Goal: Task Accomplishment & Management: Complete application form

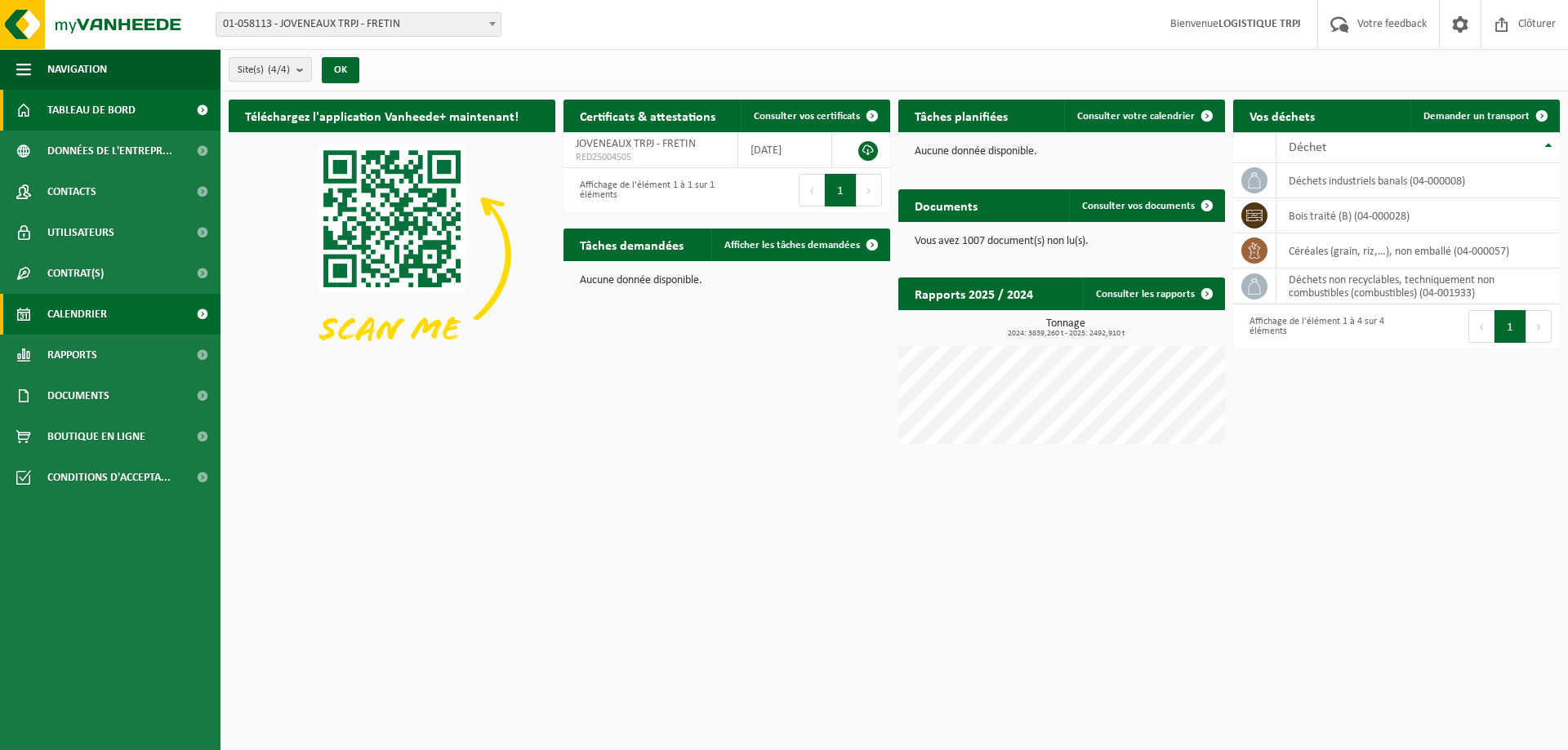
click at [142, 306] on link "Calendrier" at bounding box center [110, 315] width 221 height 41
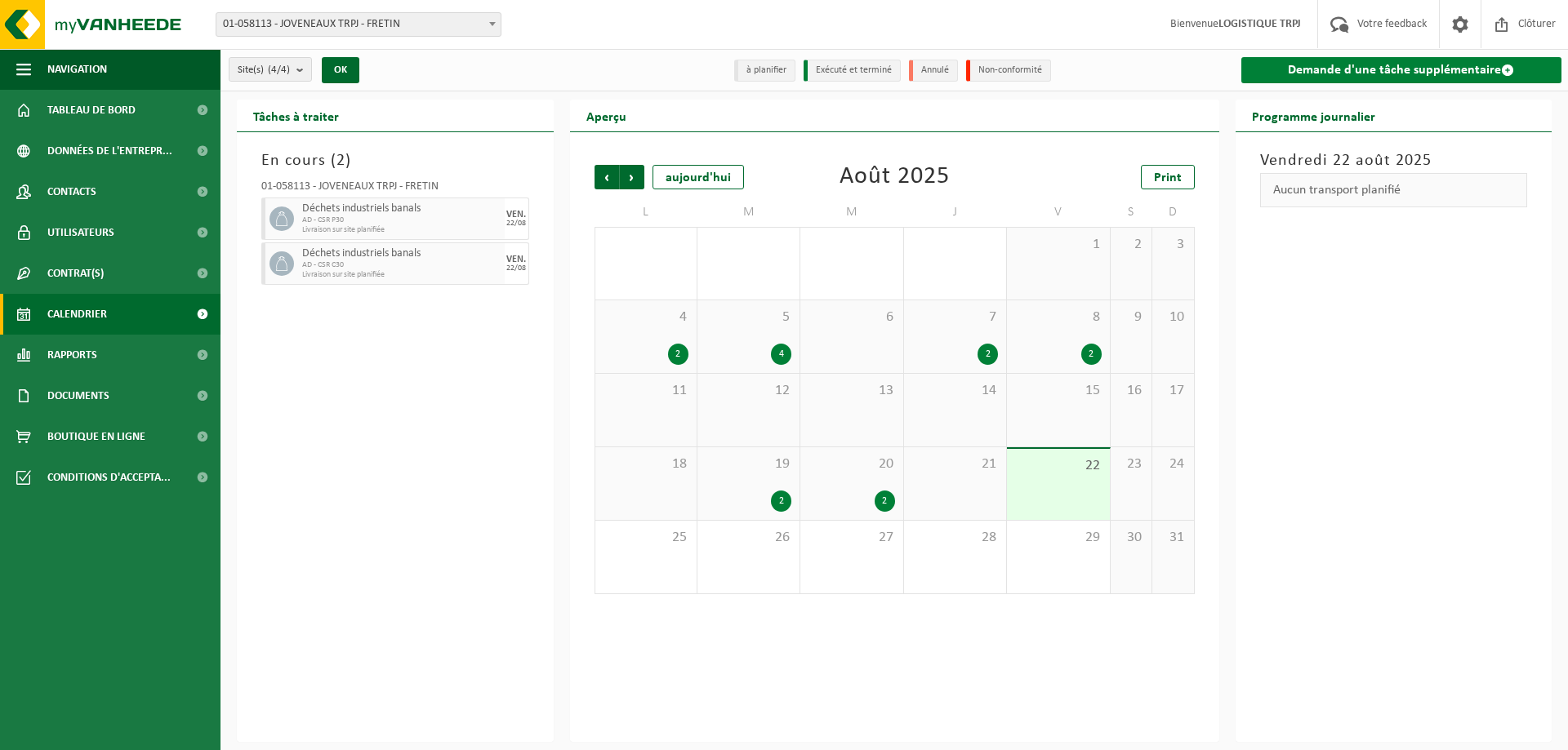
click at [1467, 71] on link "Demande d'une tâche supplémentaire" at bounding box center [1401, 70] width 321 height 26
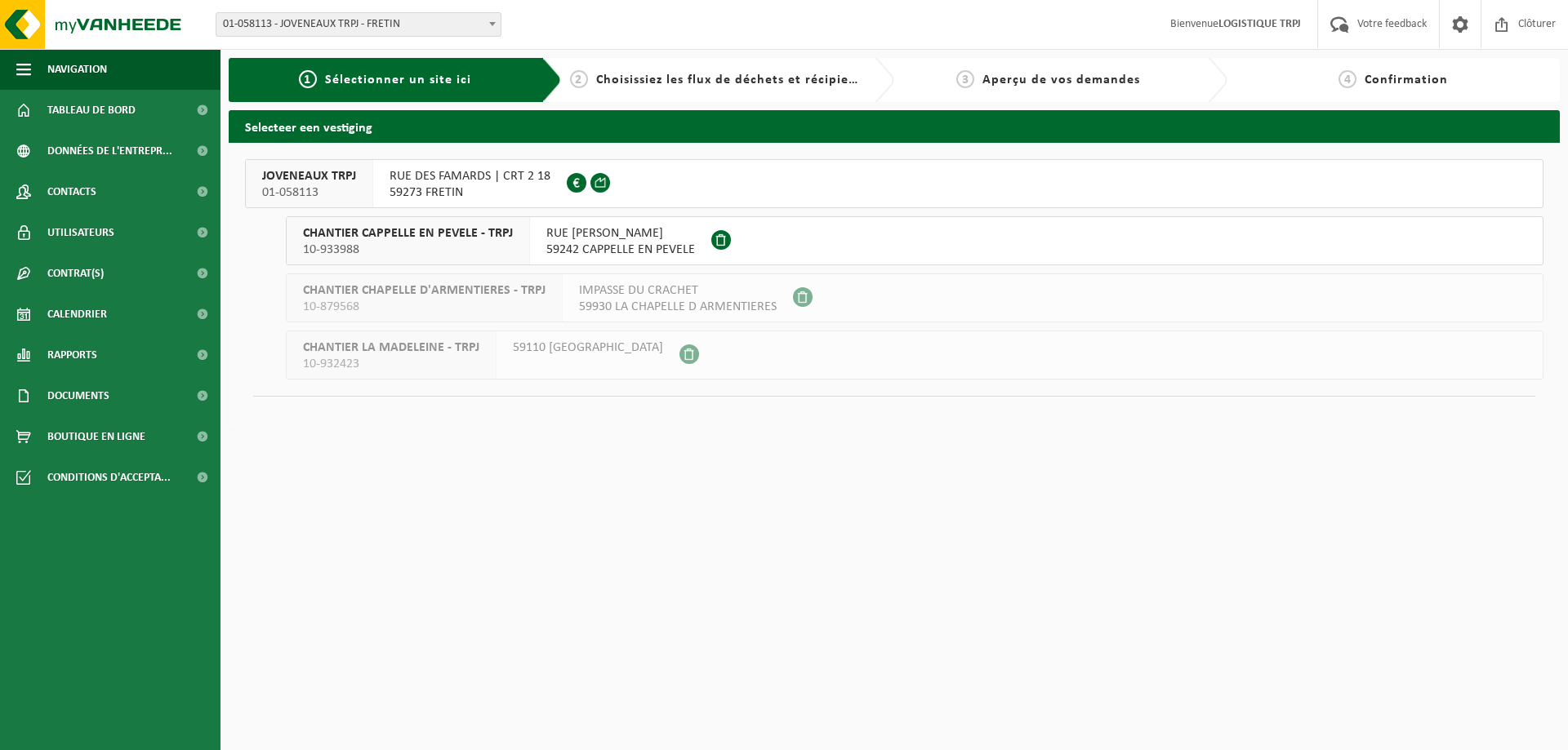
click at [347, 184] on span "01-058113" at bounding box center [308, 192] width 94 height 16
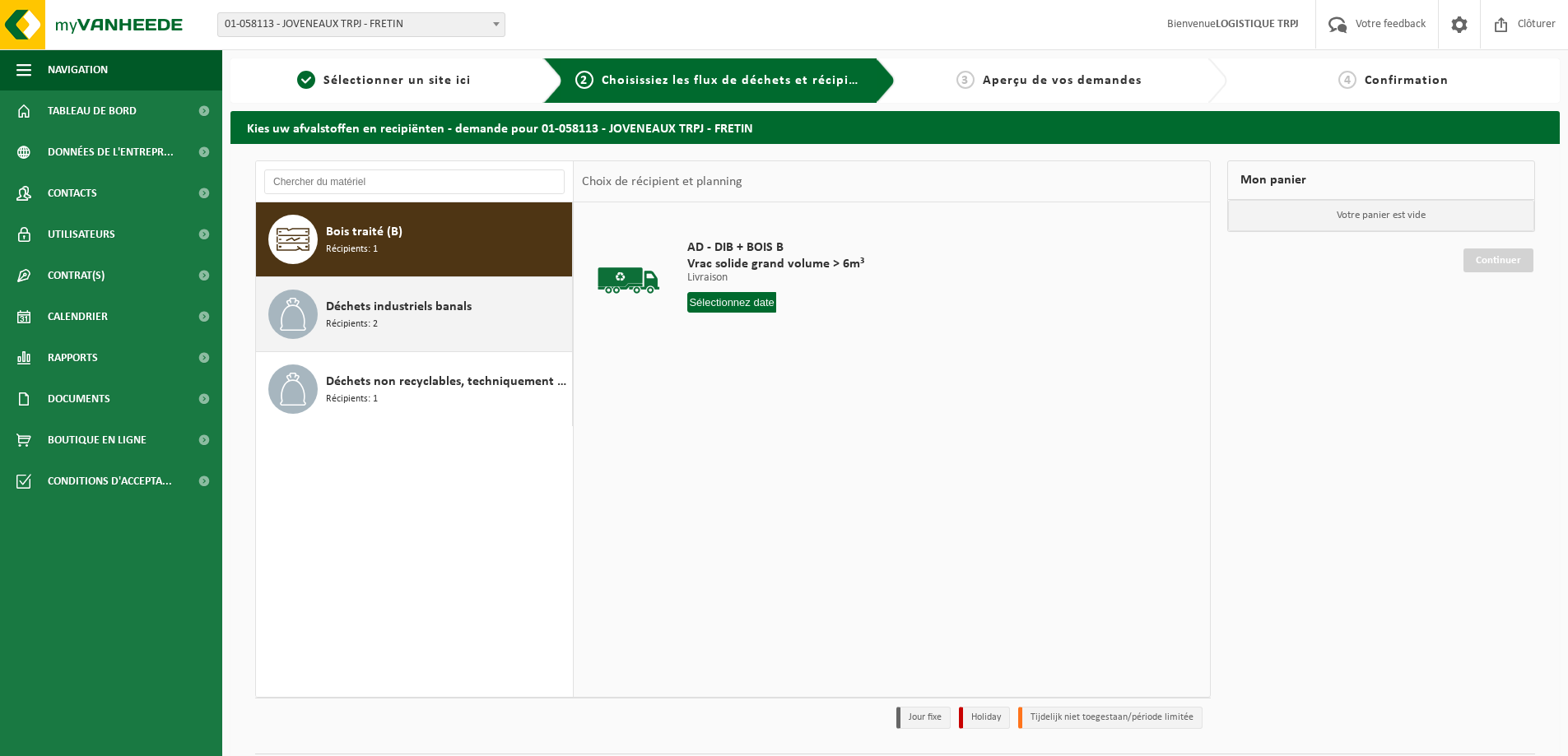
click at [466, 340] on div "Déchets industriels banals Récipients: 2" at bounding box center [415, 314] width 317 height 74
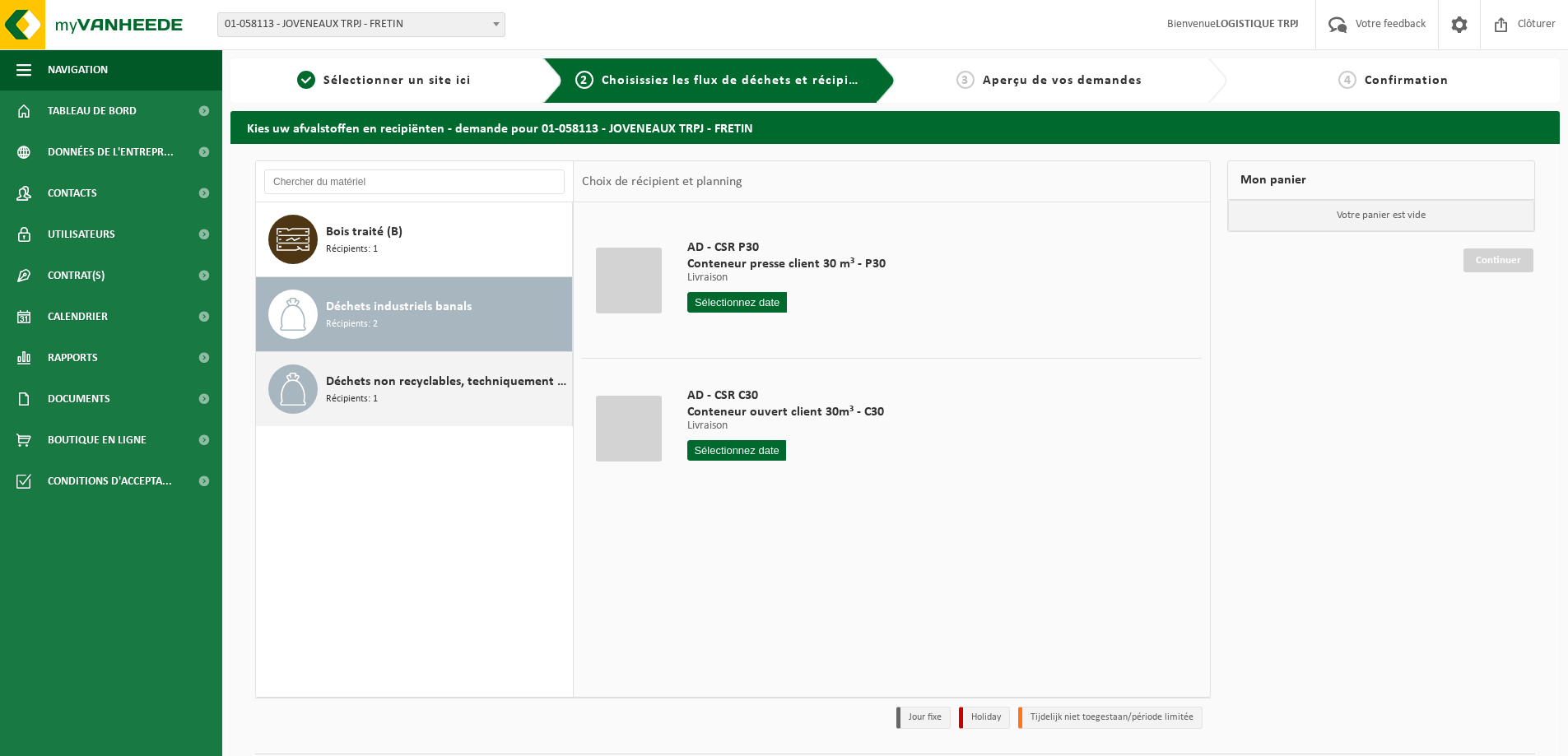
click at [442, 394] on div "Déchets non recyclables, techniquement non combustibles (combustibles) Récipien…" at bounding box center [447, 389] width 242 height 50
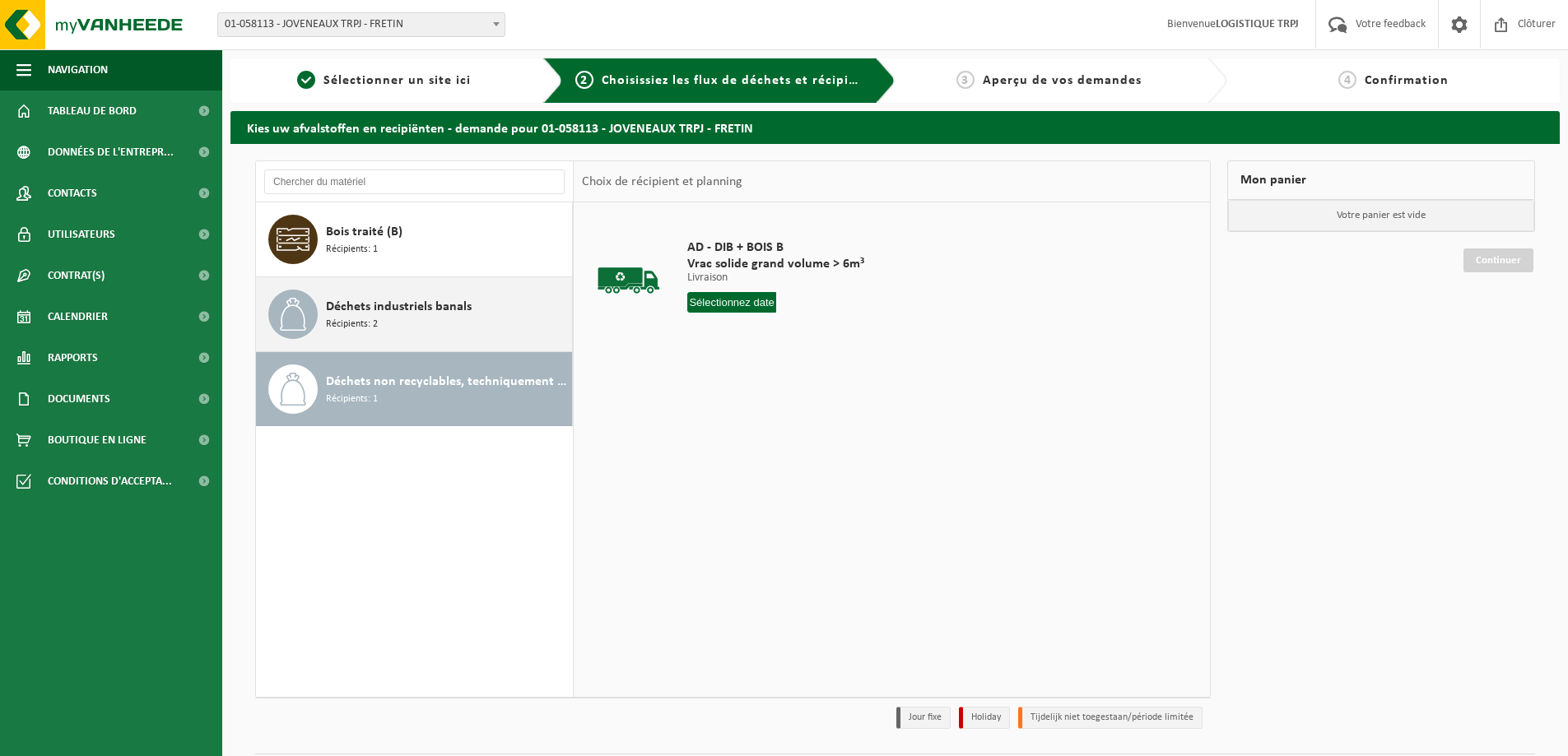
click at [466, 323] on div "Déchets industriels banals Récipients: 2" at bounding box center [447, 314] width 242 height 50
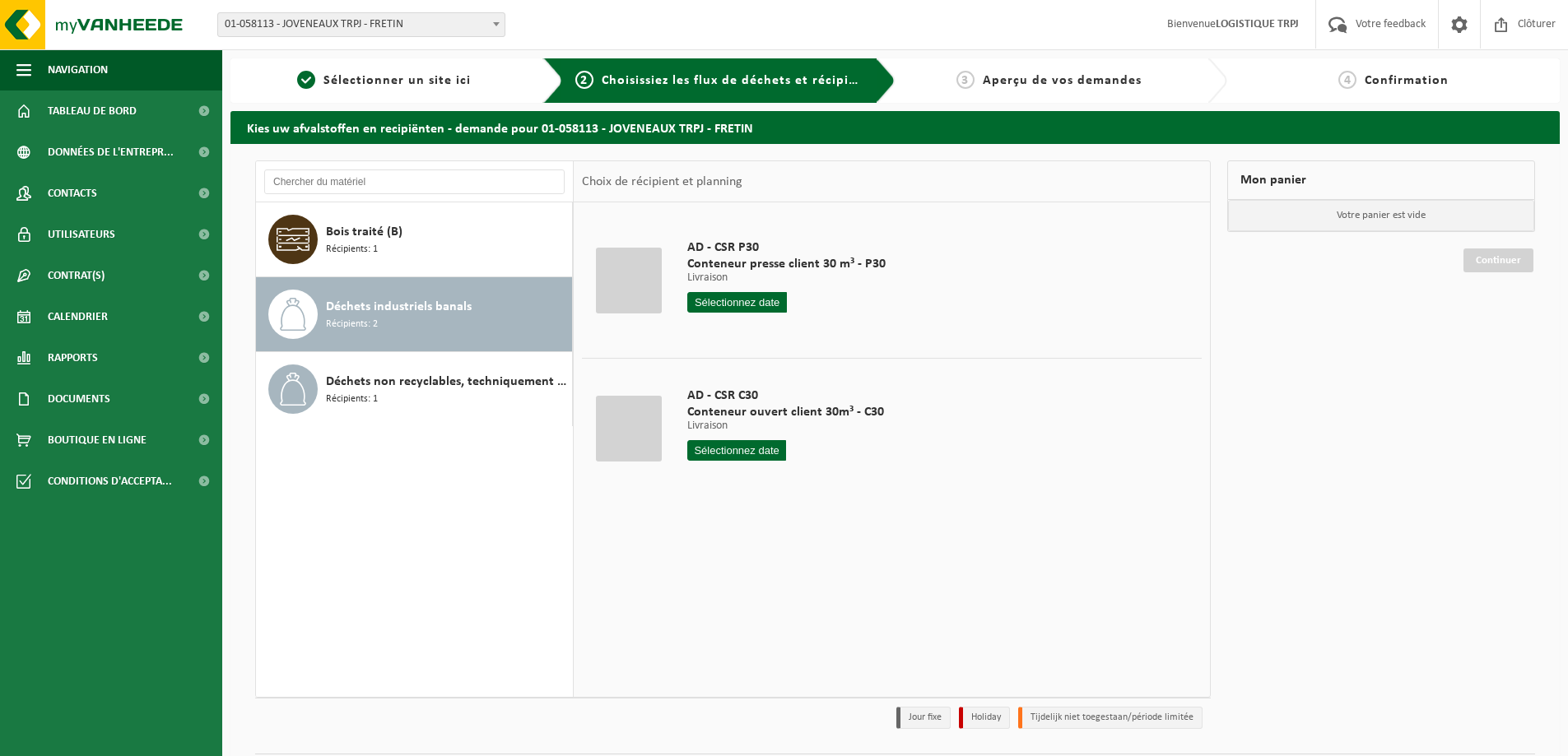
click at [723, 306] on input "text" at bounding box center [737, 302] width 100 height 21
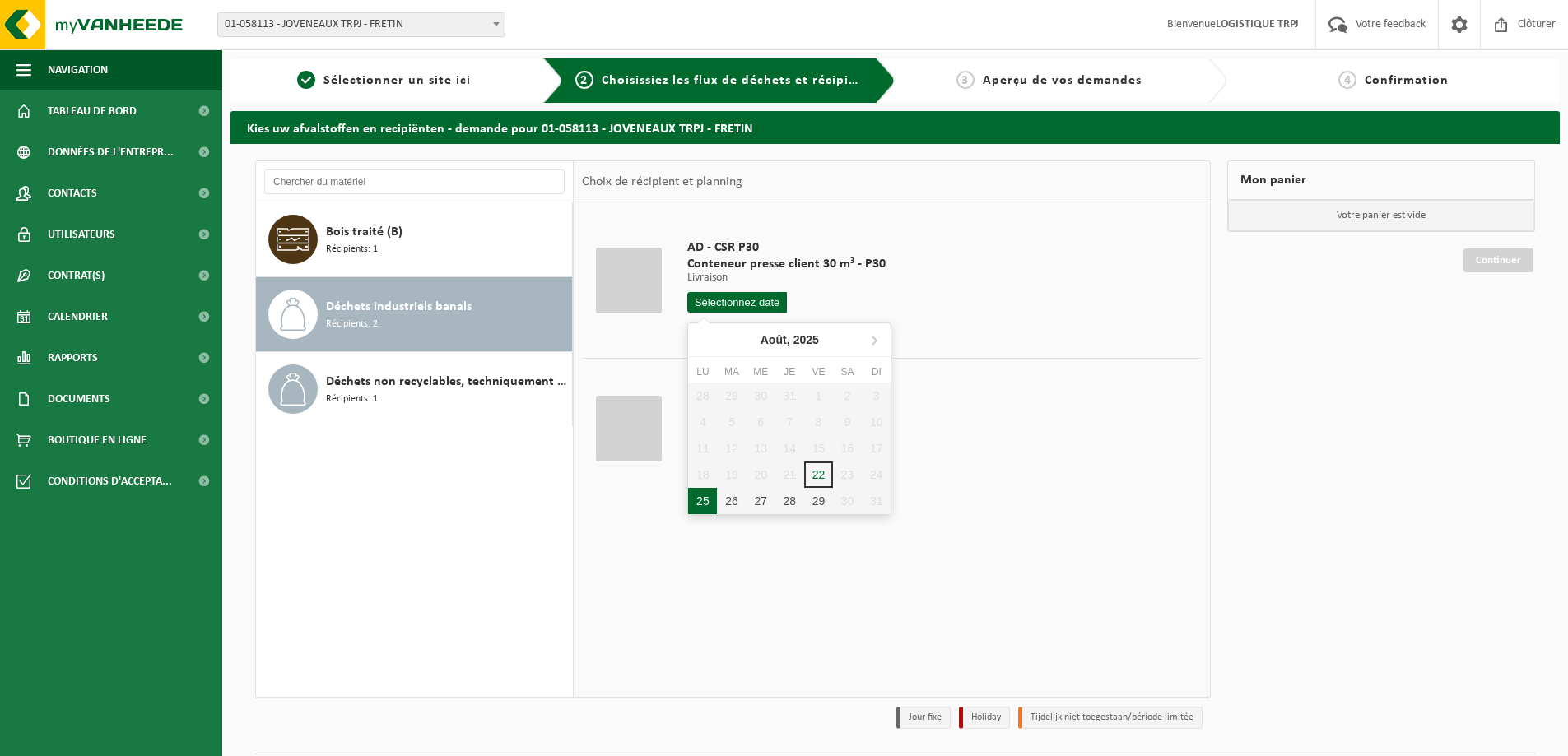
click at [705, 504] on div "25" at bounding box center [703, 501] width 29 height 26
type input "à partir de 2025-08-25"
type input "2025-08-25"
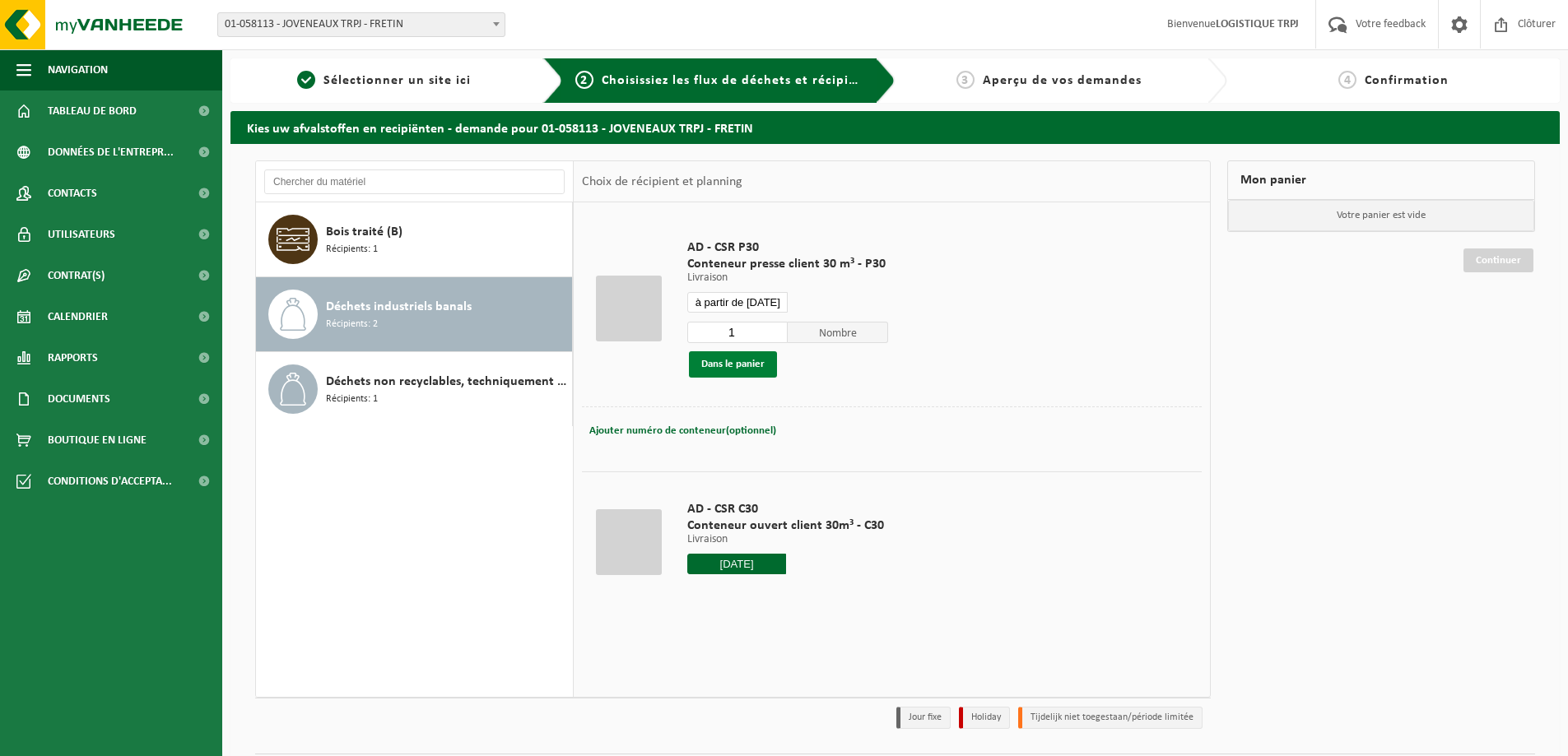
click at [743, 357] on button "Dans le panier" at bounding box center [733, 364] width 88 height 26
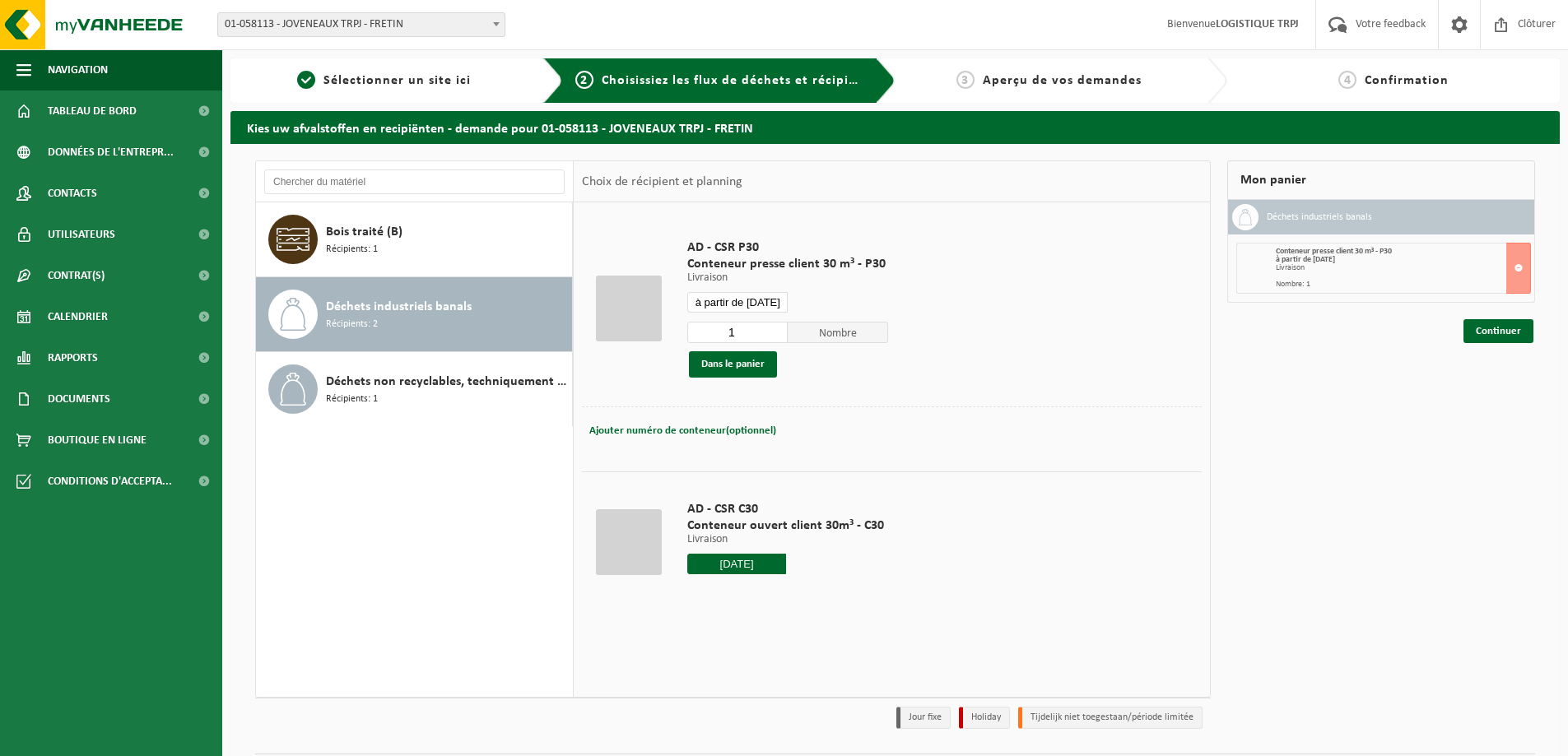
click at [745, 560] on input "2025-08-25" at bounding box center [737, 564] width 99 height 21
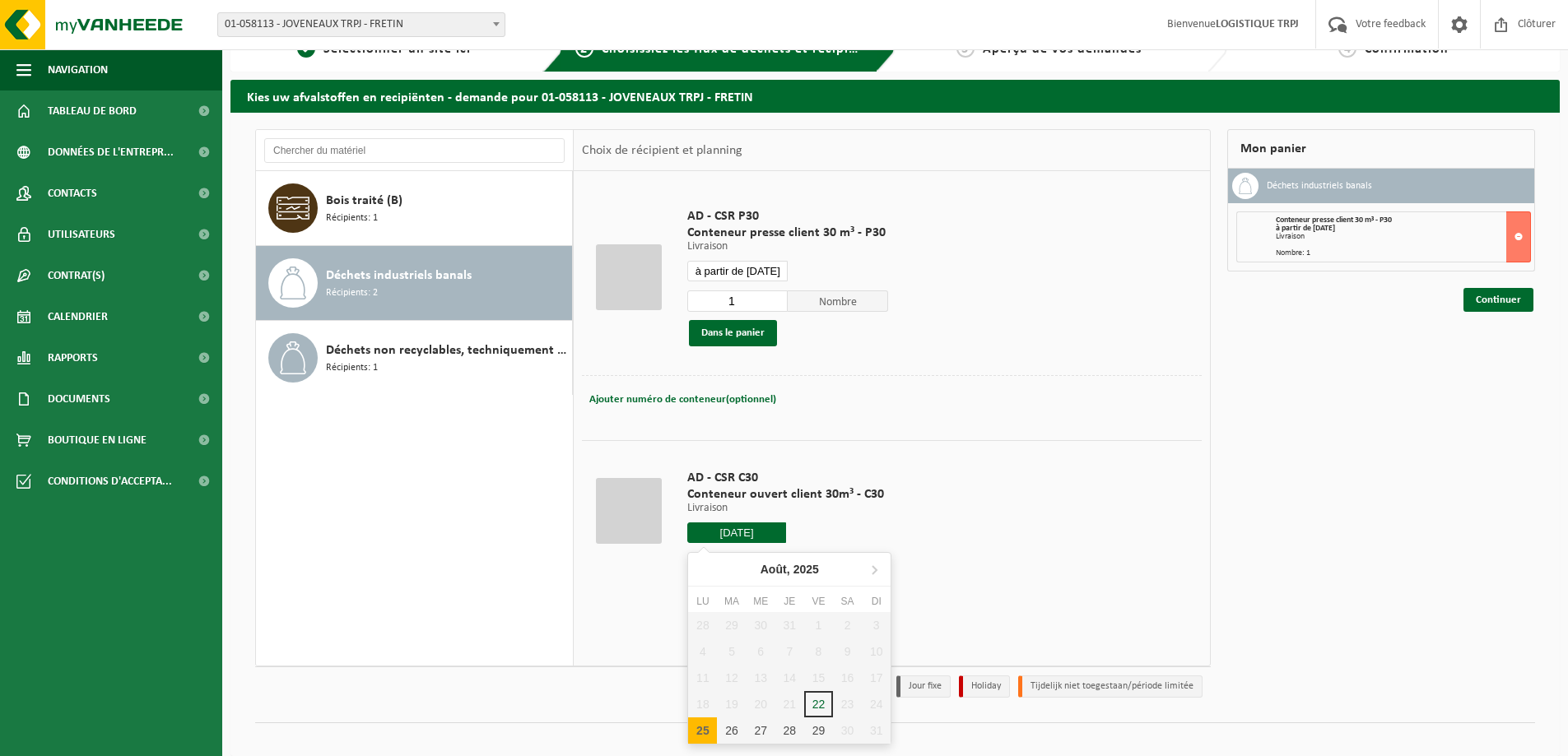
scroll to position [48, 0]
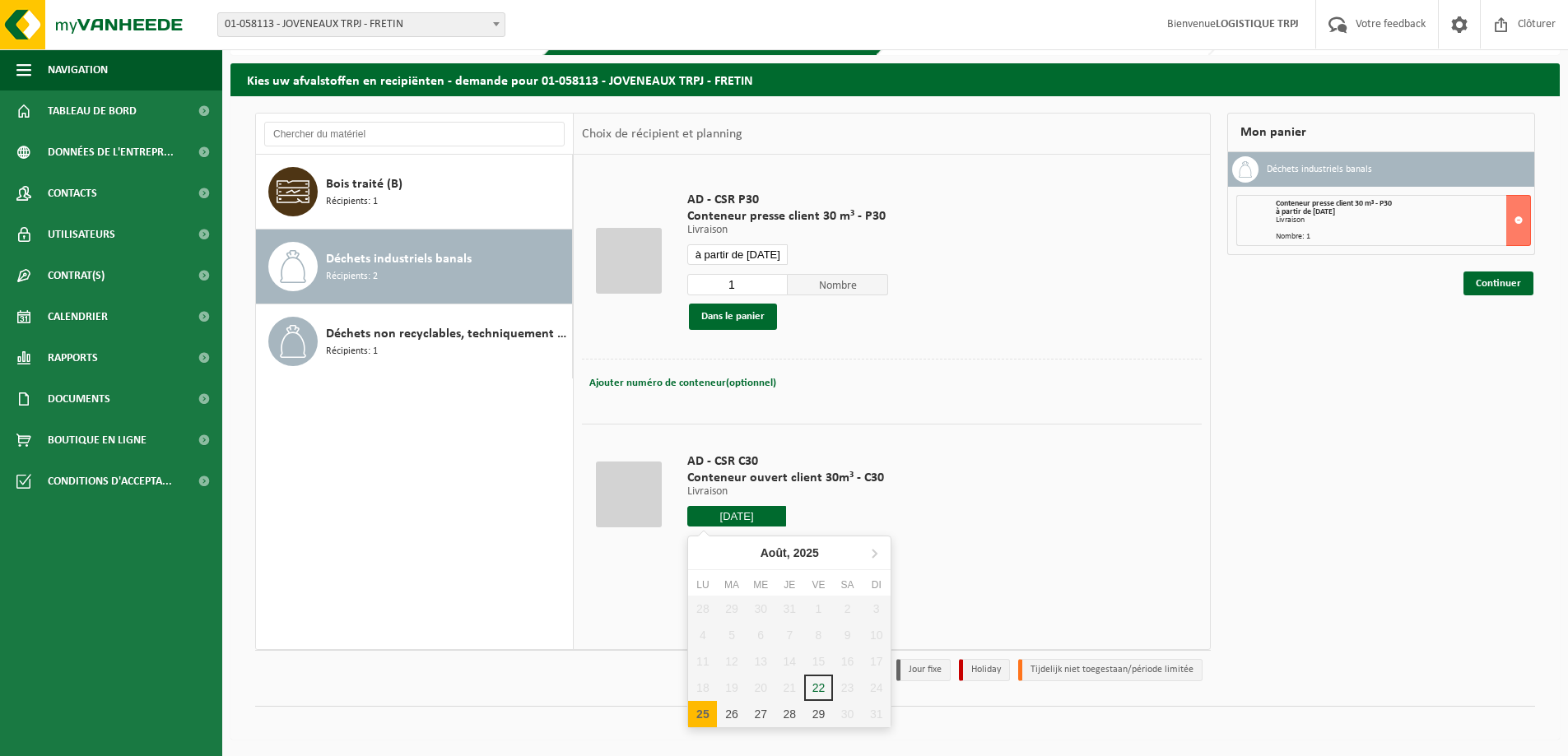
click at [697, 716] on div "25" at bounding box center [703, 714] width 29 height 26
click at [710, 720] on div "25" at bounding box center [703, 714] width 29 height 26
type input "à partir de 2025-08-25"
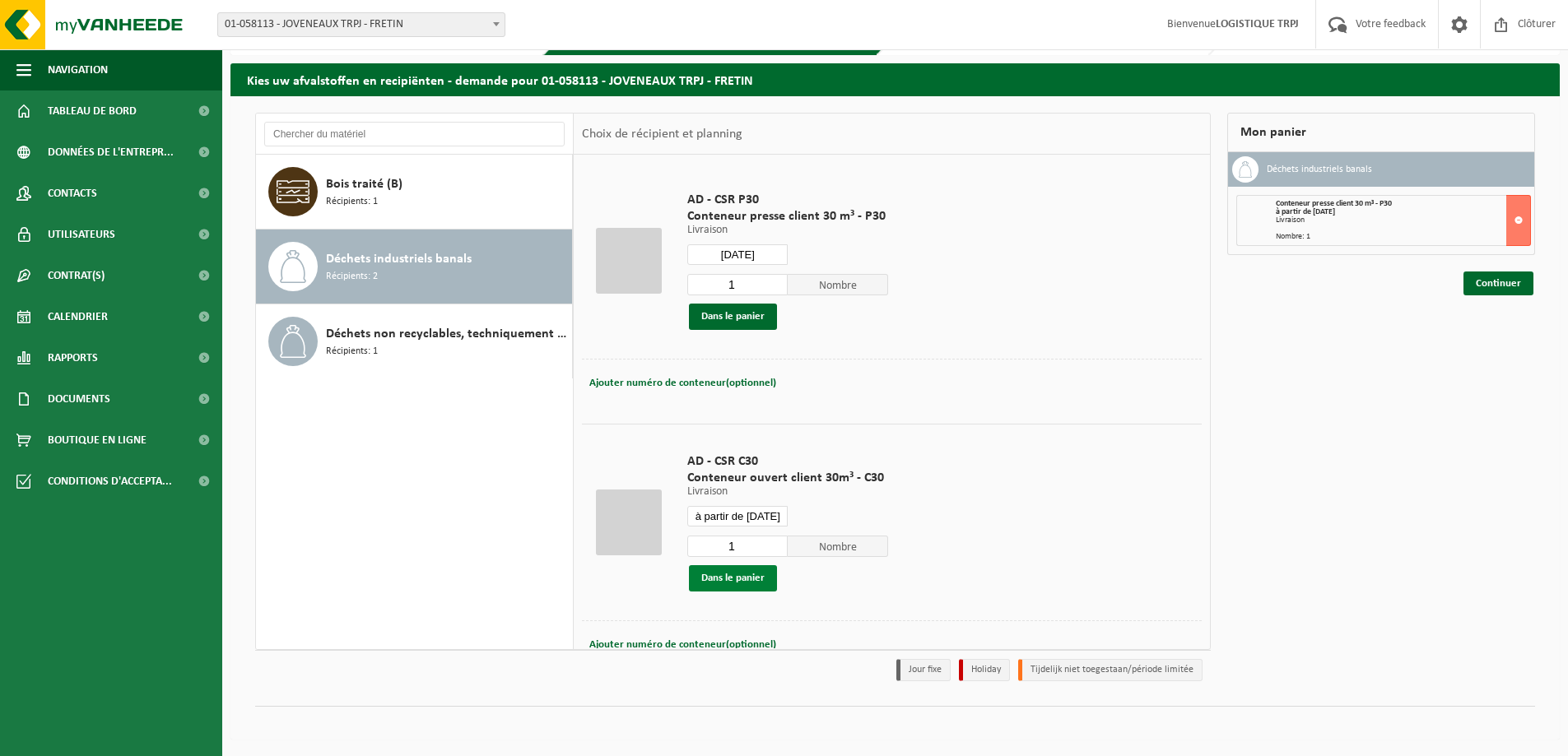
click at [757, 582] on button "Dans le panier" at bounding box center [733, 578] width 88 height 26
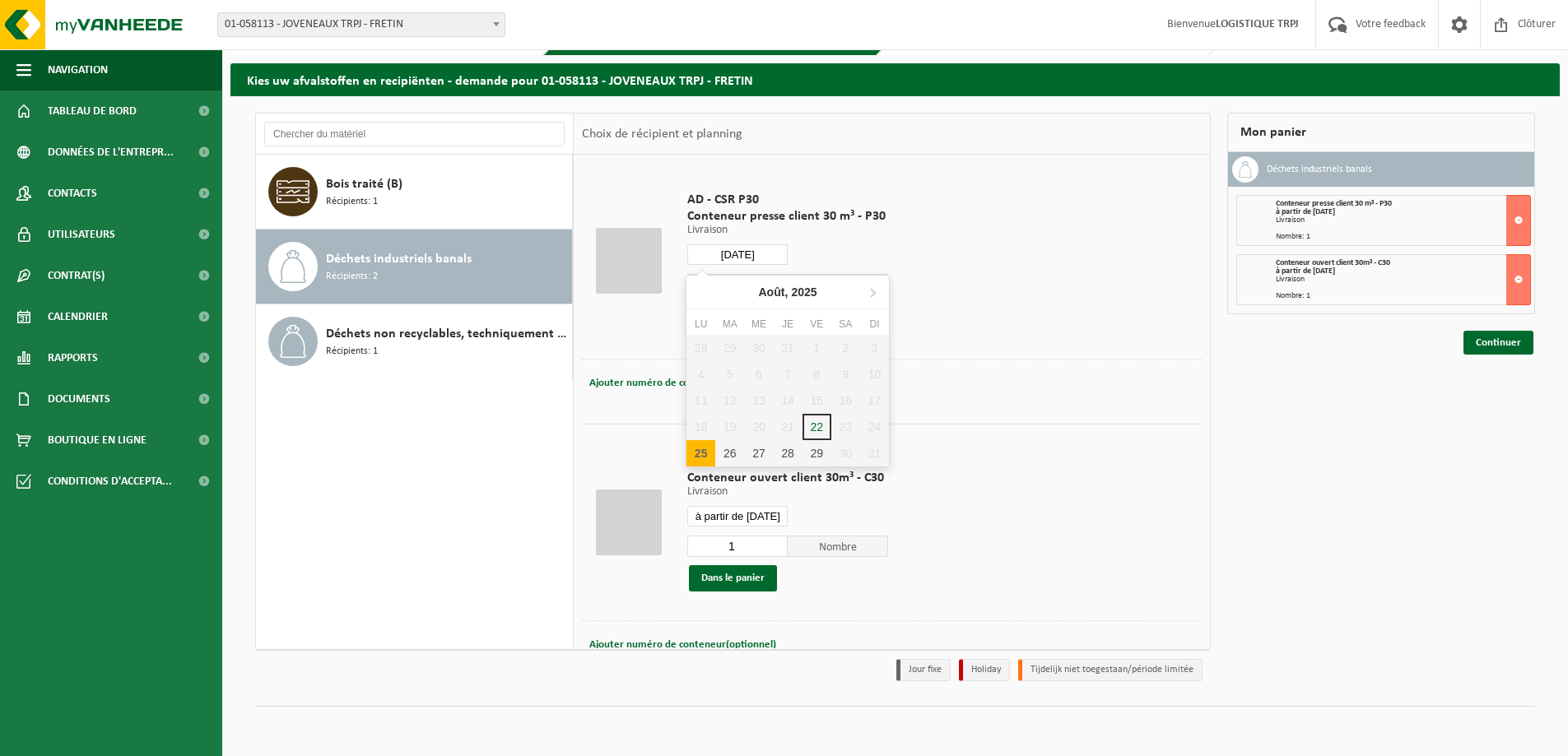
click at [735, 260] on input "2025-08-25" at bounding box center [737, 254] width 100 height 21
click at [736, 451] on div "26" at bounding box center [730, 453] width 29 height 26
type input "à partir de 2025-08-26"
type input "2025-08-26"
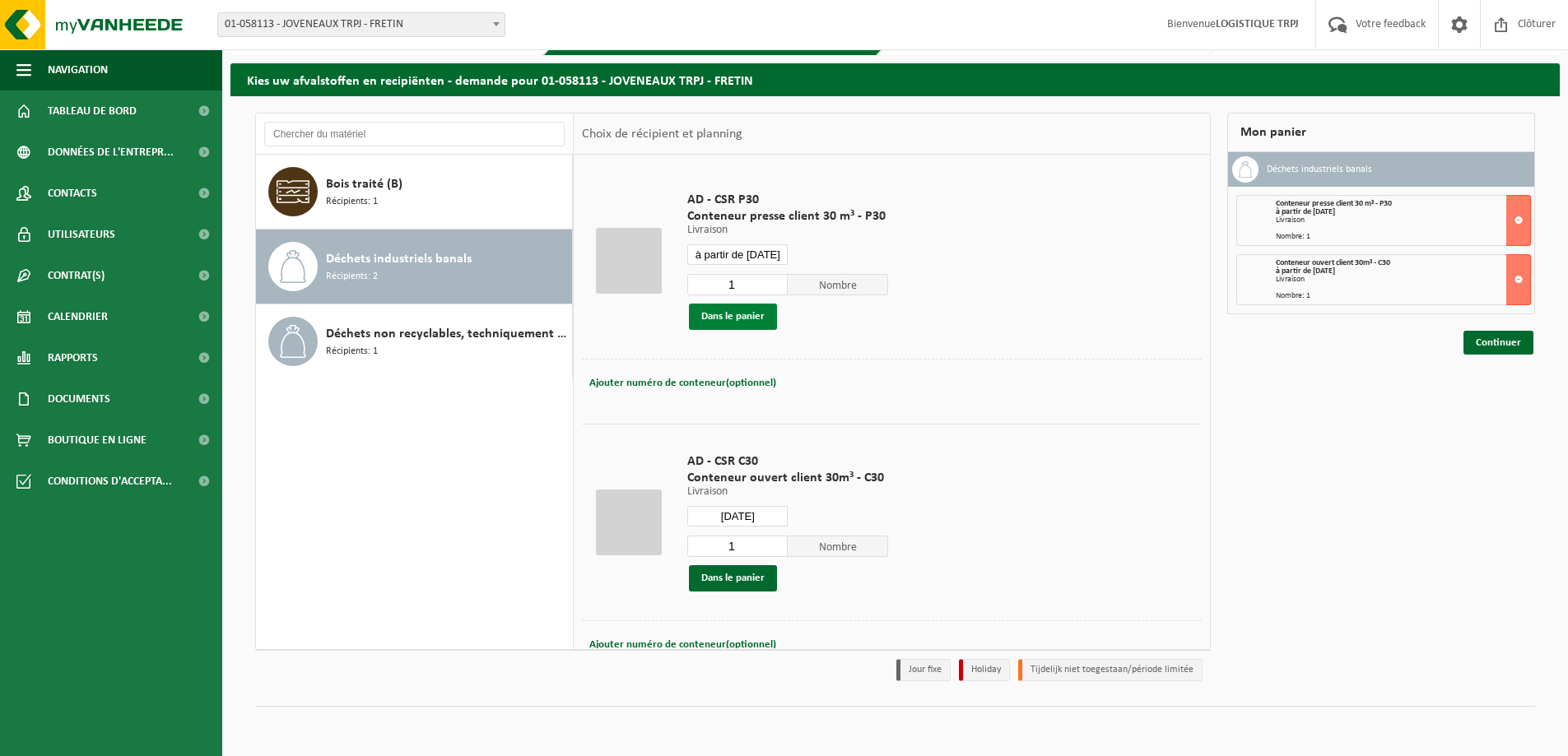
click at [754, 308] on button "Dans le panier" at bounding box center [733, 316] width 88 height 26
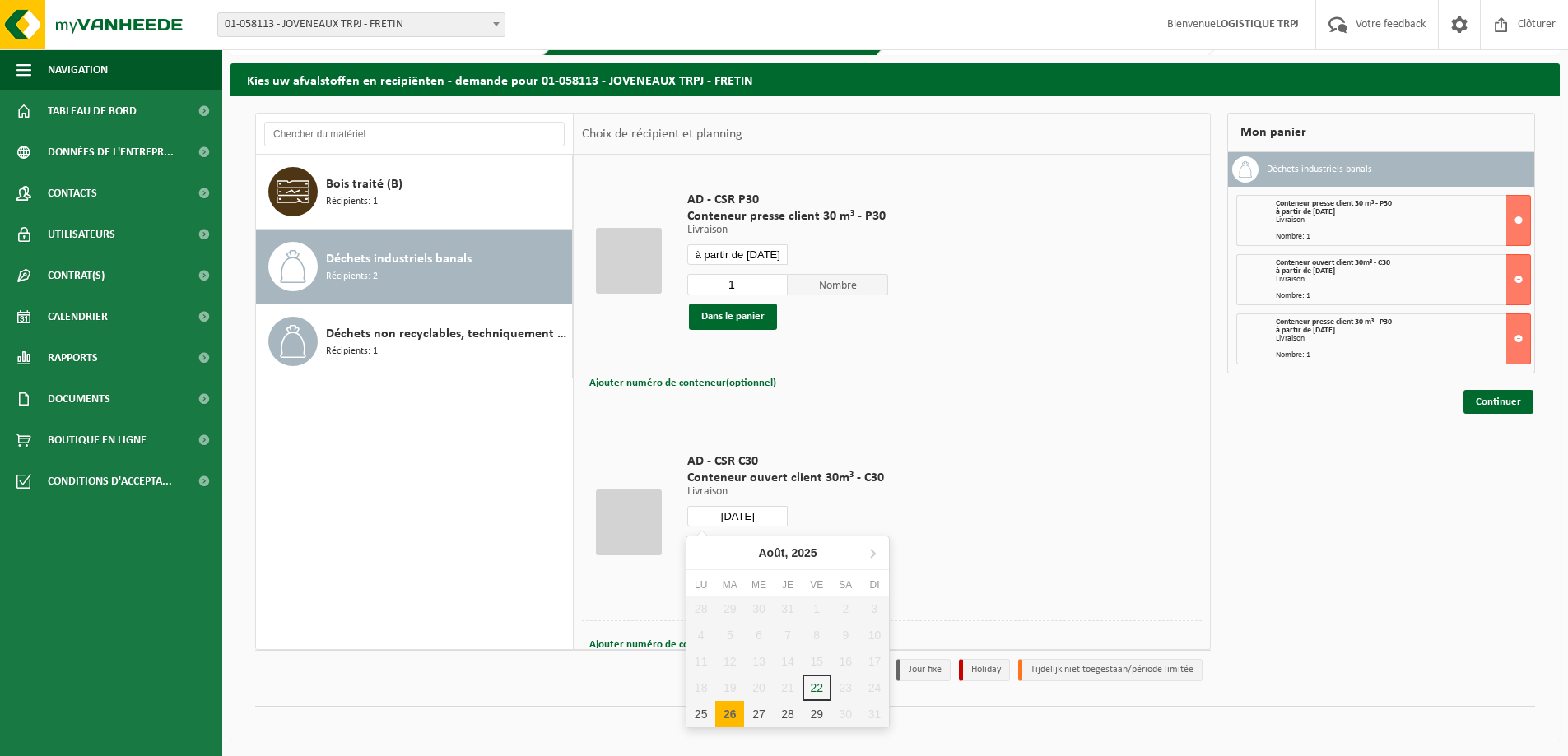
click at [774, 516] on input "2025-08-26" at bounding box center [737, 516] width 100 height 21
click at [734, 714] on div "26" at bounding box center [730, 714] width 29 height 26
click at [736, 716] on div "26" at bounding box center [730, 714] width 29 height 26
type input "à partir de [DATE]"
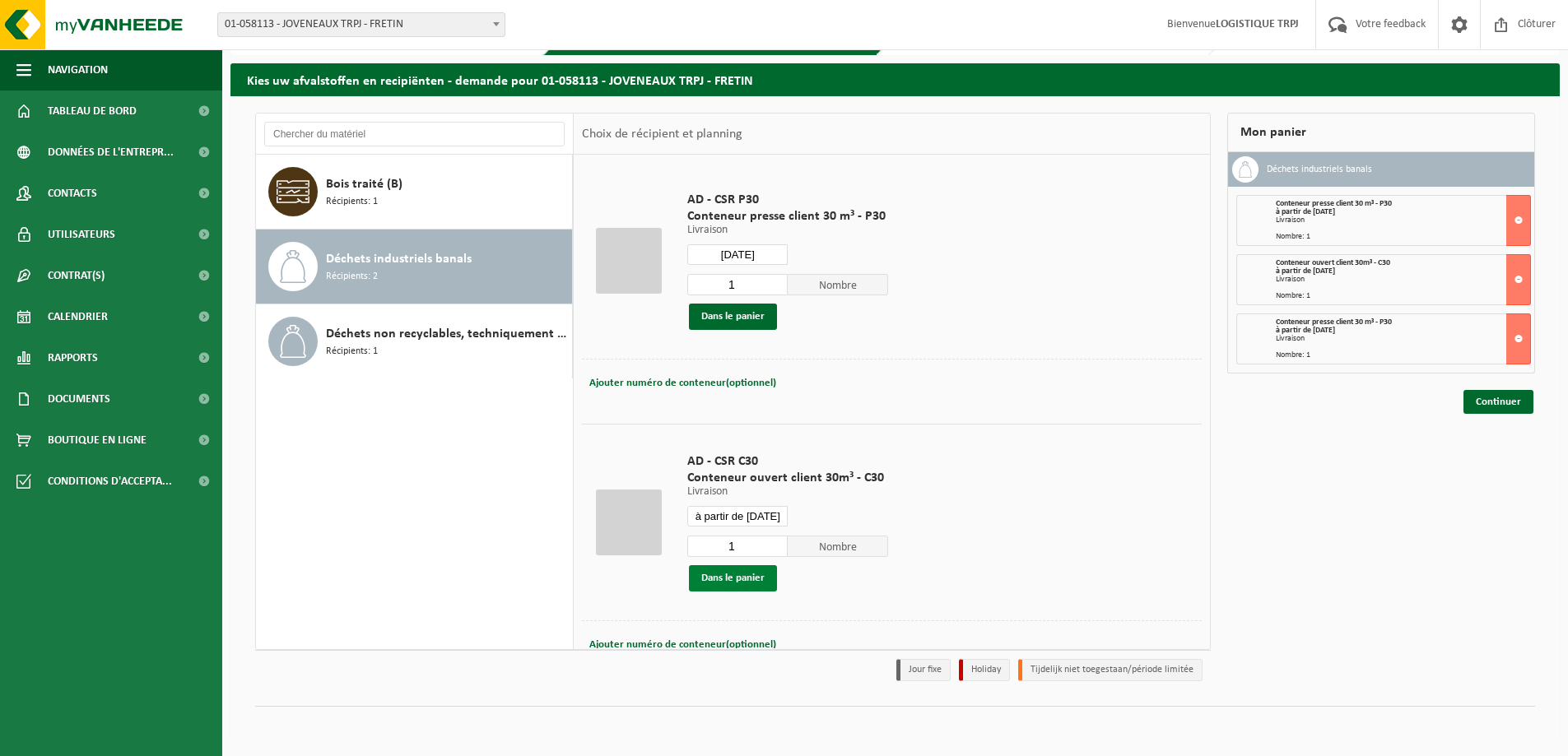
click at [754, 574] on button "Dans le panier" at bounding box center [733, 578] width 88 height 26
click at [770, 254] on input "2025-08-26" at bounding box center [737, 254] width 100 height 21
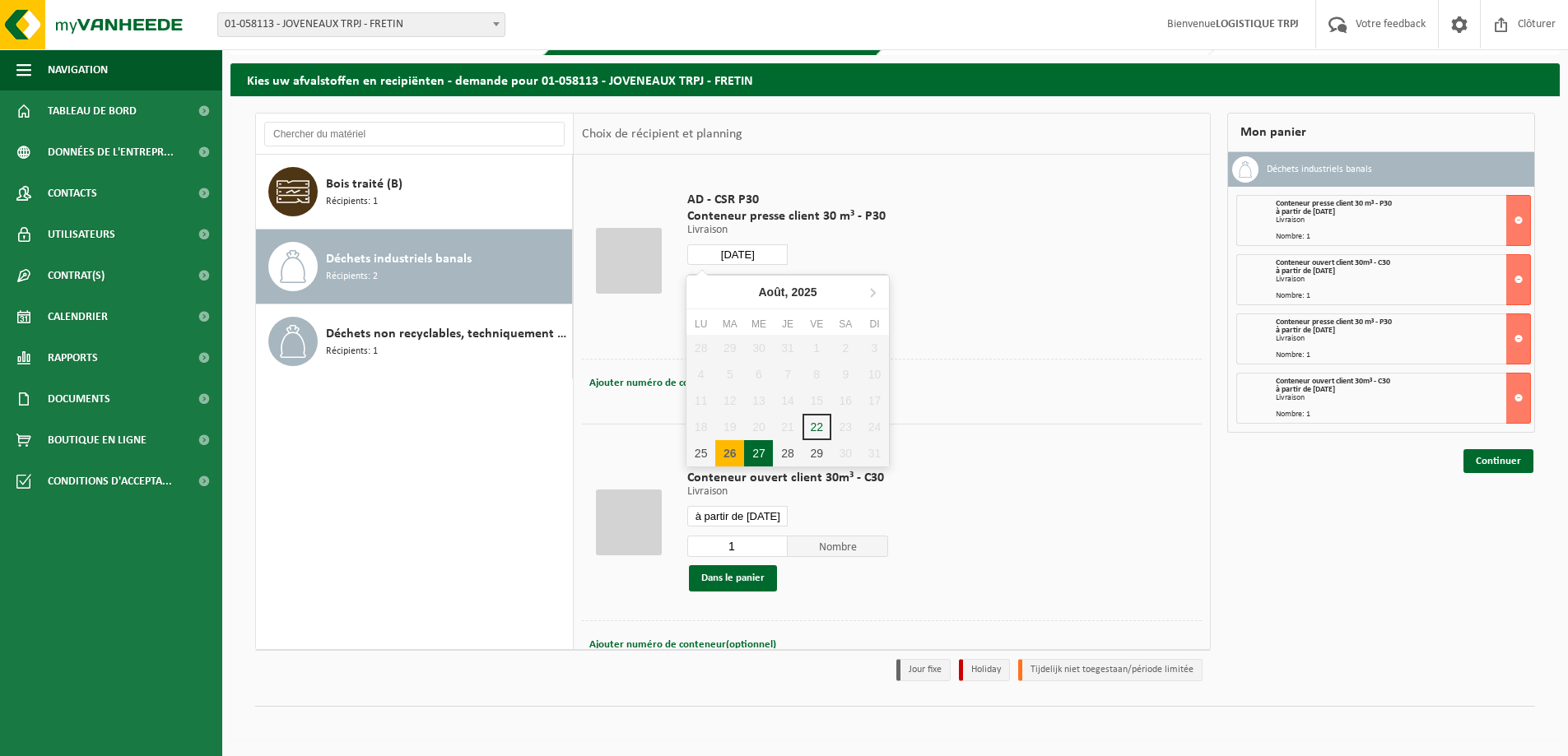
click at [769, 450] on div "27" at bounding box center [759, 453] width 29 height 26
type input "à partir de [DATE]"
type input "2025-08-27"
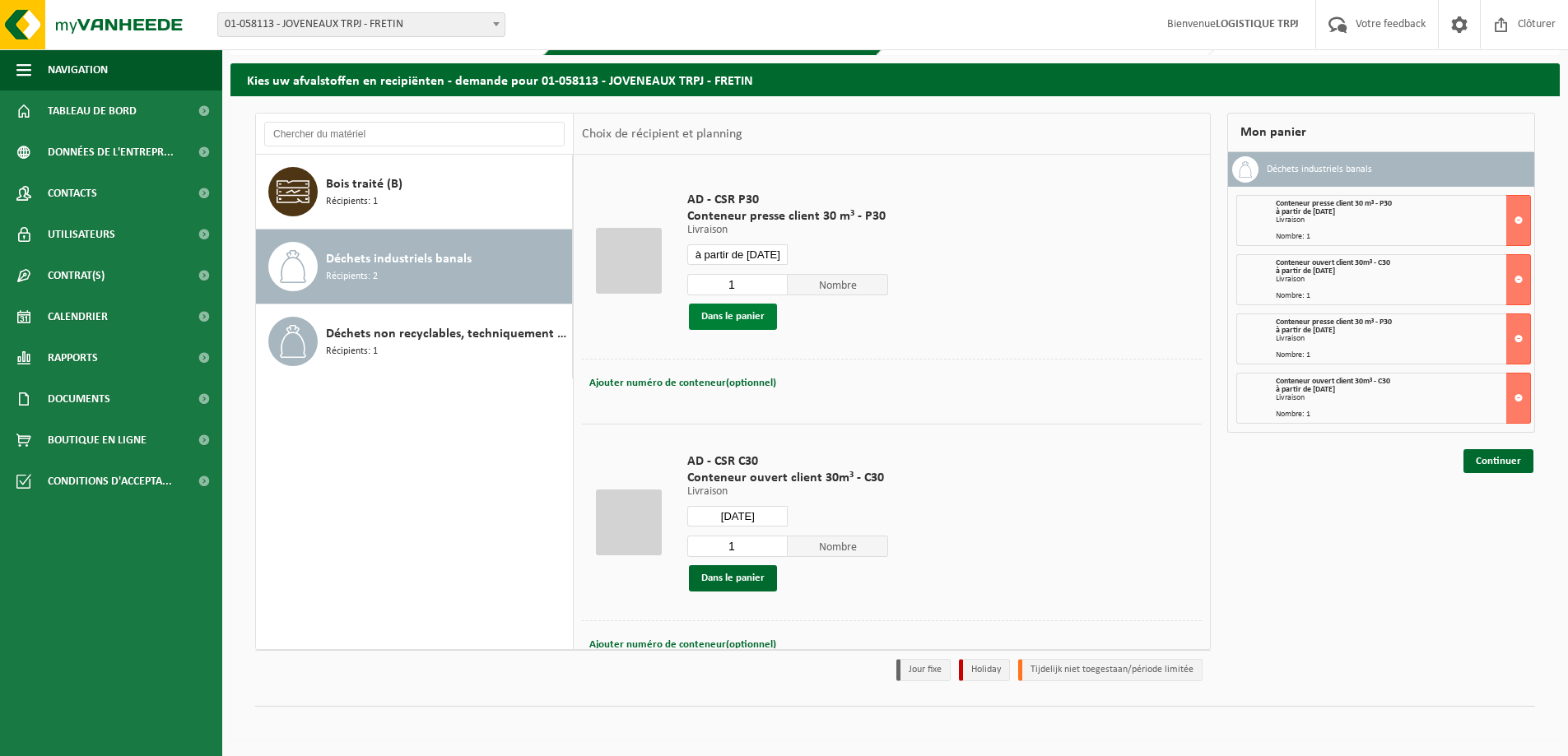
click at [751, 315] on button "Dans le panier" at bounding box center [733, 316] width 88 height 26
click at [771, 515] on input "2025-08-27" at bounding box center [737, 516] width 100 height 21
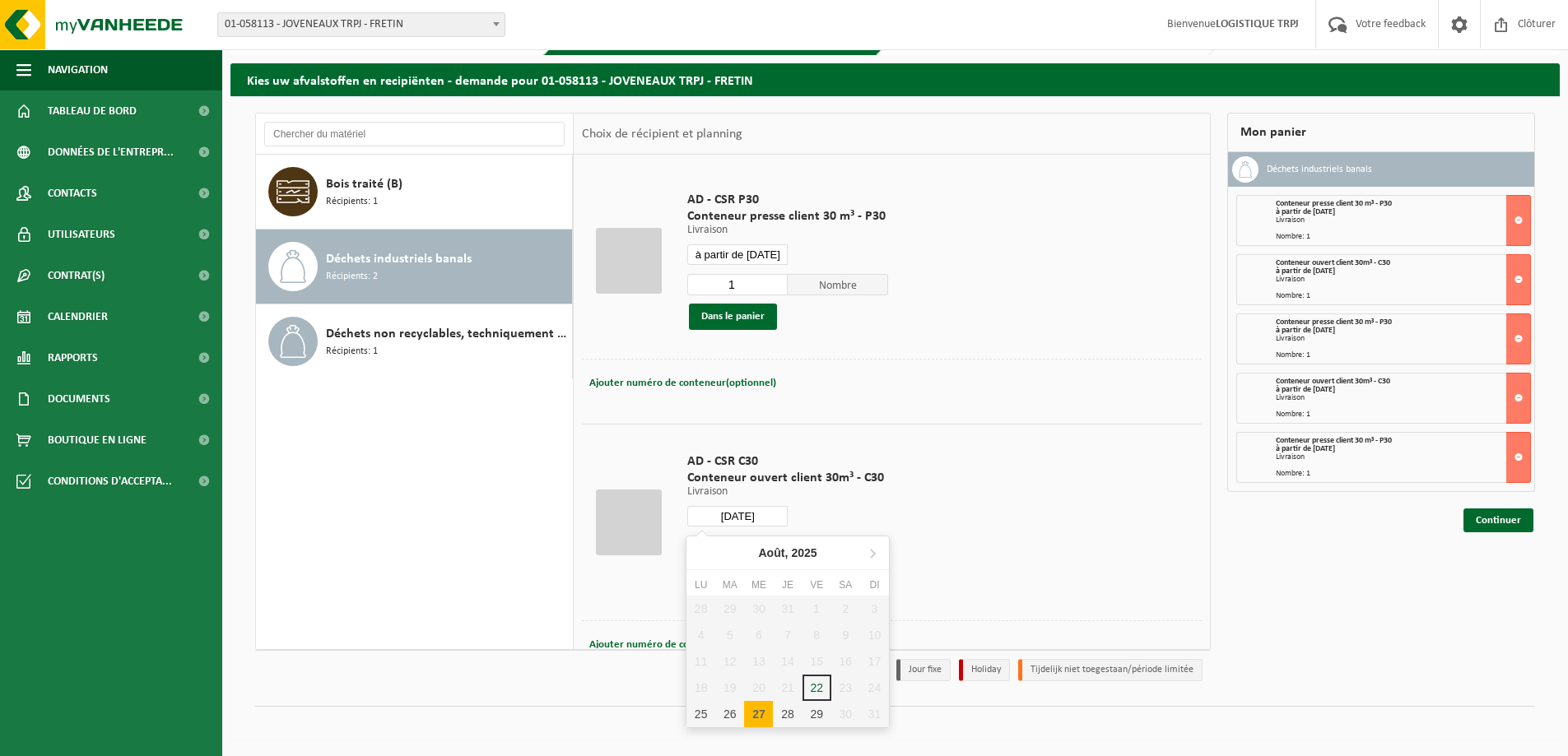
click at [765, 716] on div "27" at bounding box center [759, 714] width 29 height 26
click at [764, 712] on div "27" at bounding box center [759, 714] width 29 height 26
type input "à partir de [DATE]"
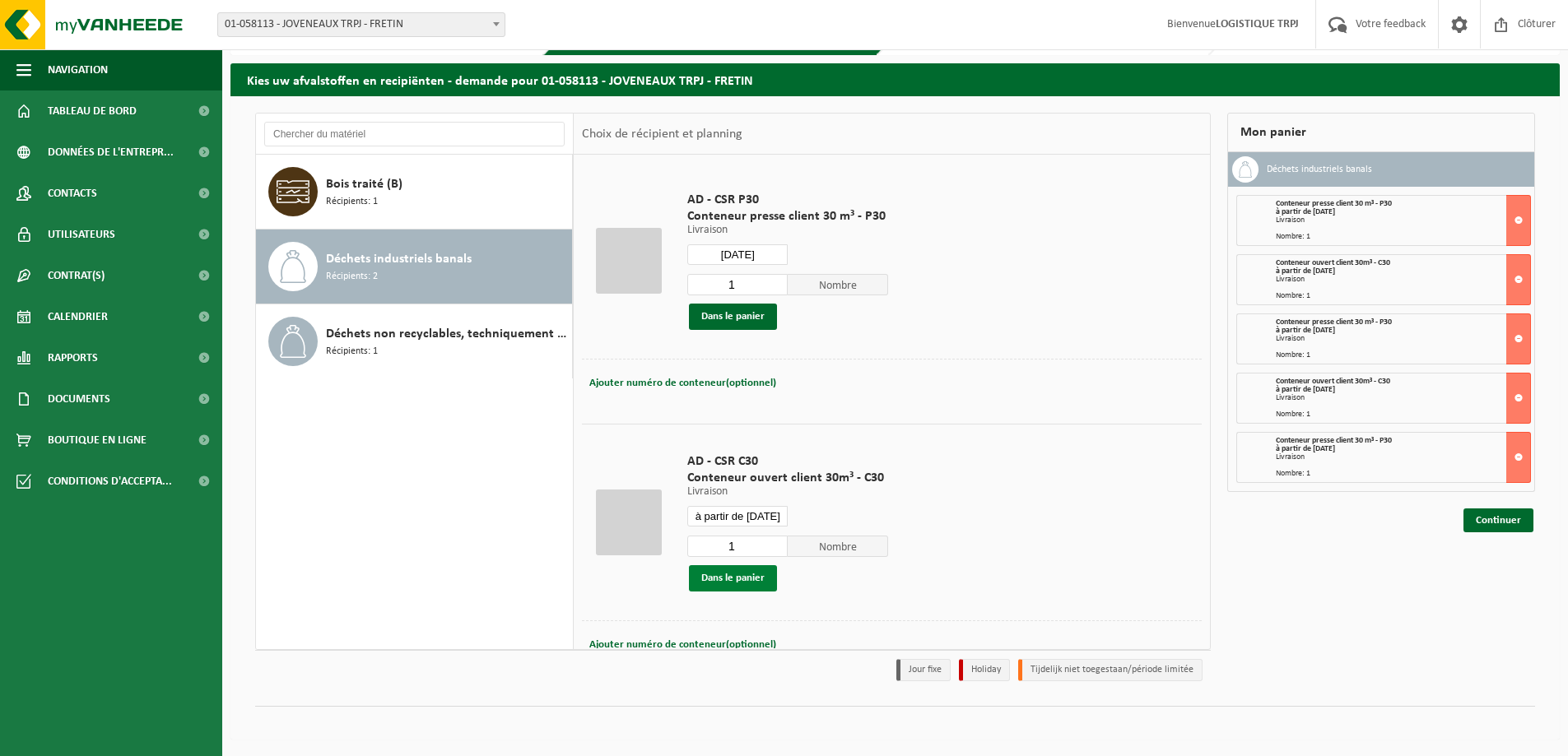
click at [736, 584] on button "Dans le panier" at bounding box center [733, 578] width 88 height 26
click at [743, 261] on input "2025-08-27" at bounding box center [737, 254] width 100 height 21
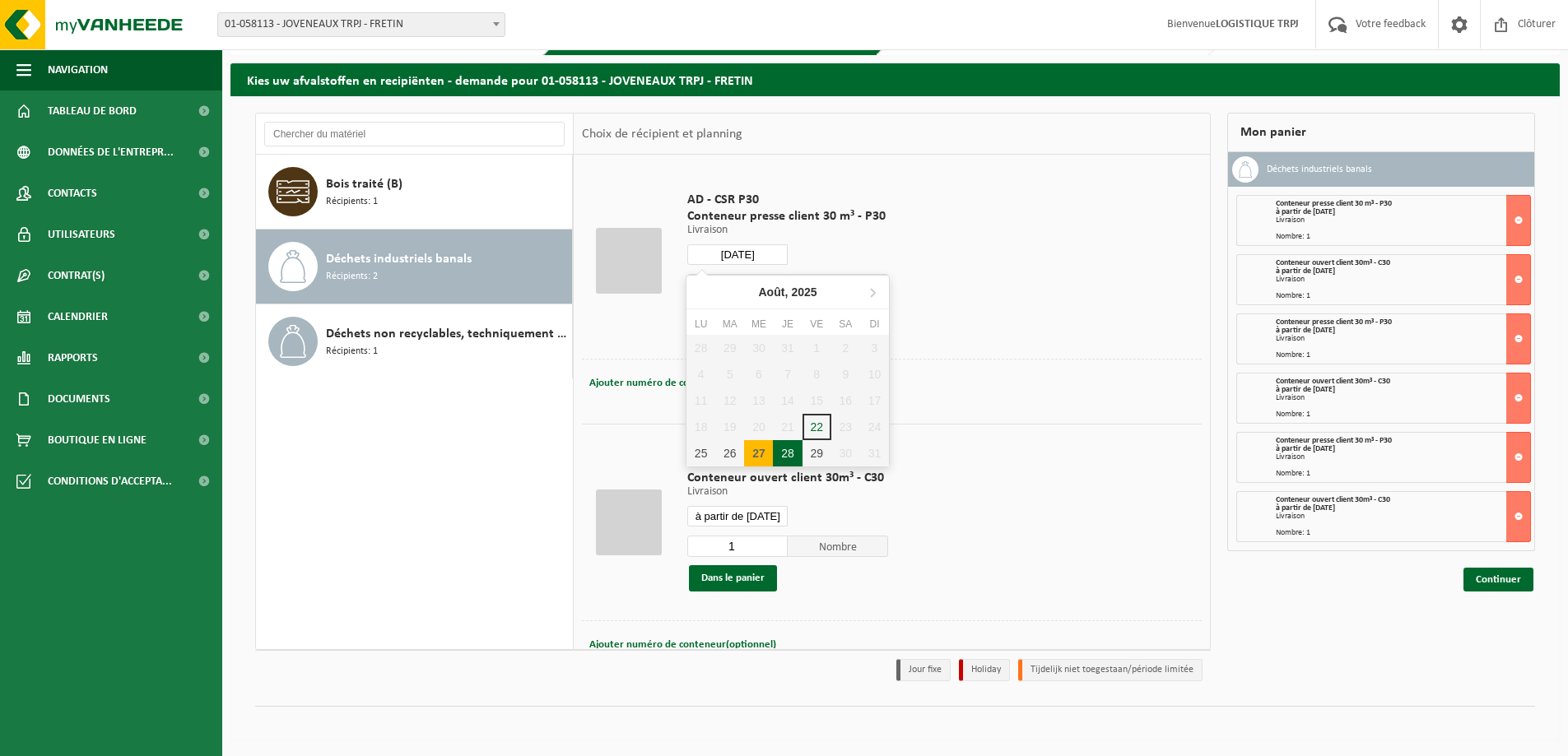
click at [794, 454] on div "28" at bounding box center [788, 453] width 29 height 26
type input "à partir de [DATE]"
type input "2025-08-28"
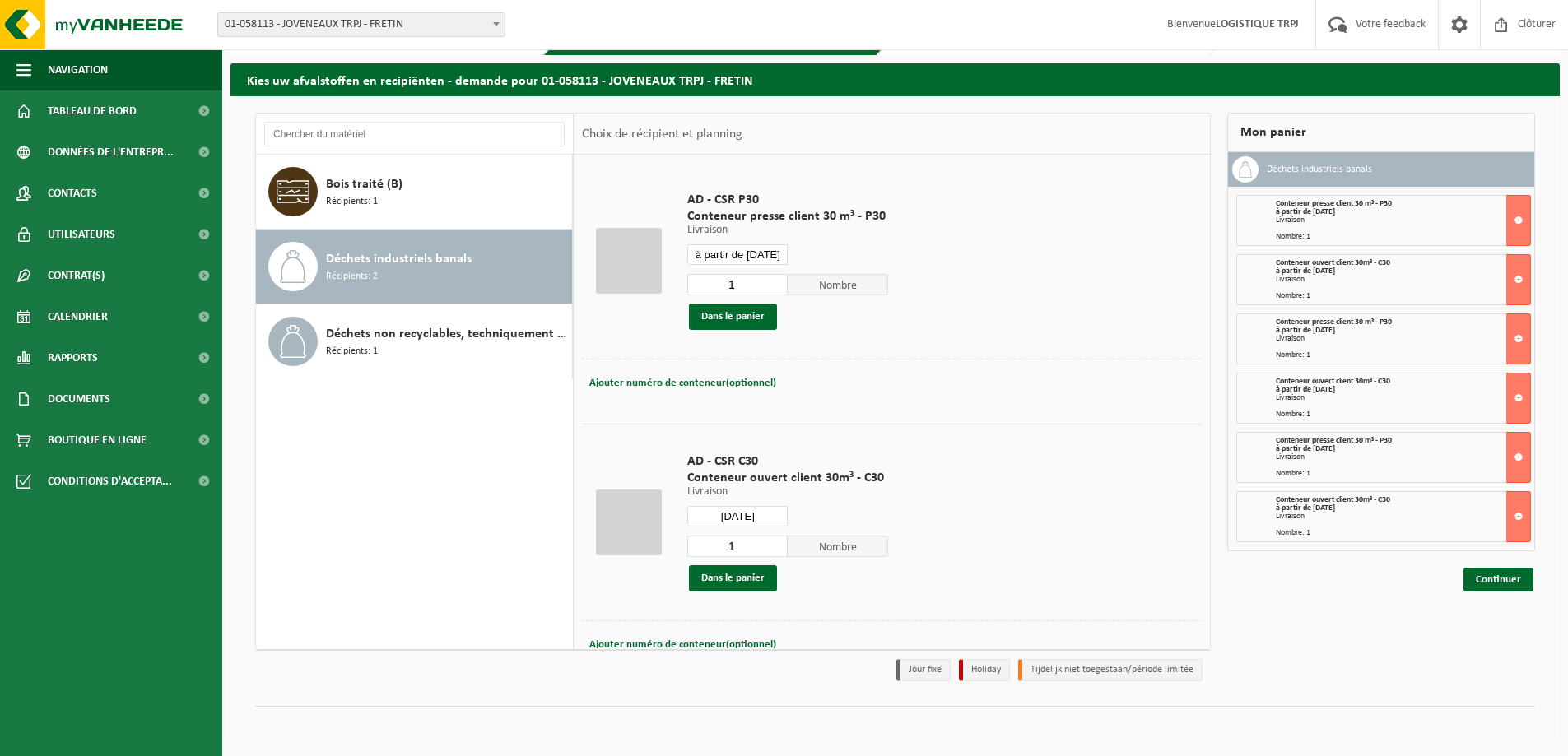
click at [748, 301] on div "1 Nombre Dans le panier" at bounding box center [788, 301] width 201 height 57
click at [749, 311] on button "Dans le panier" at bounding box center [733, 316] width 88 height 26
click at [752, 523] on input "2025-08-28" at bounding box center [737, 516] width 100 height 21
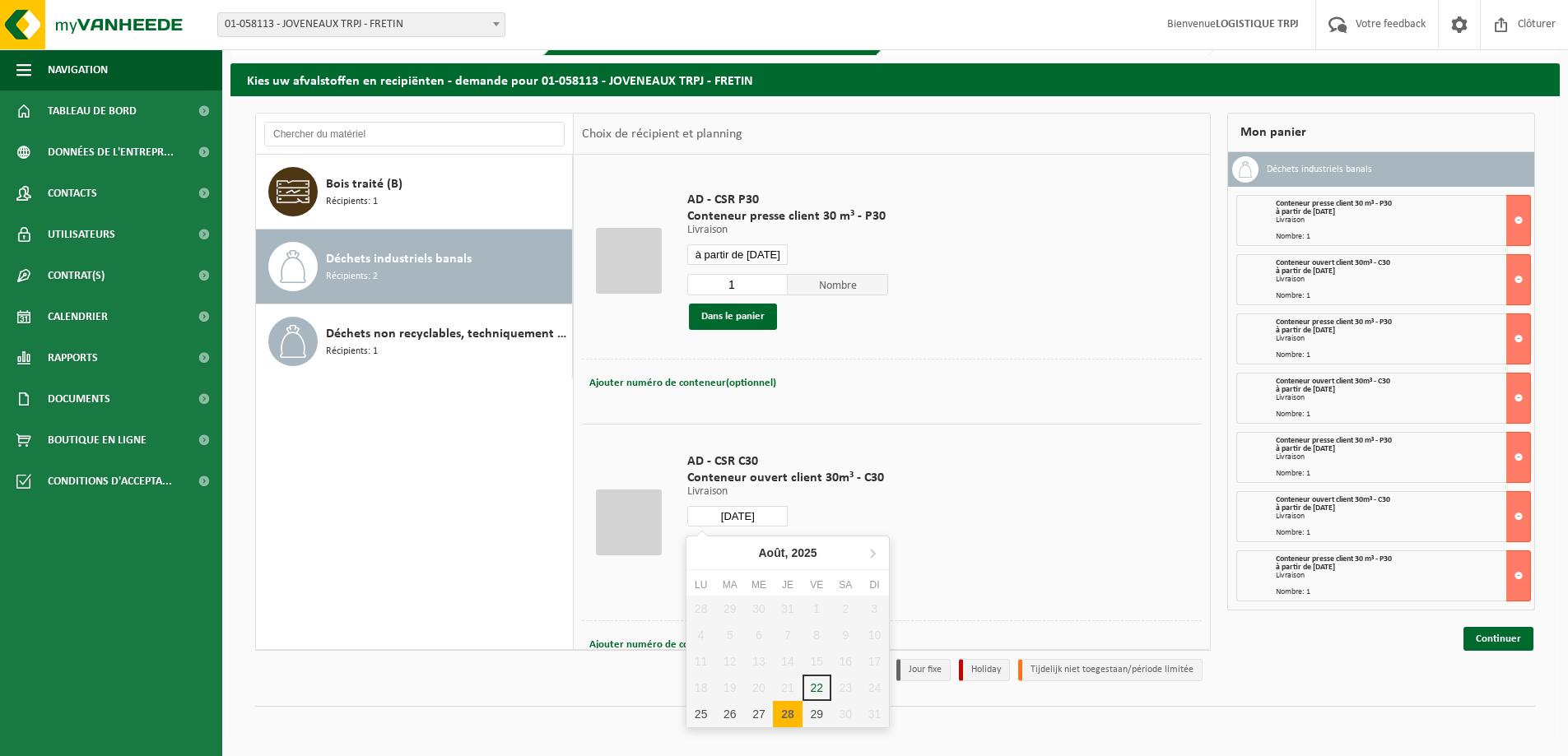
click at [793, 716] on div "28" at bounding box center [788, 714] width 29 height 26
click at [795, 719] on div "28" at bounding box center [788, 714] width 29 height 26
type input "à partir de [DATE]"
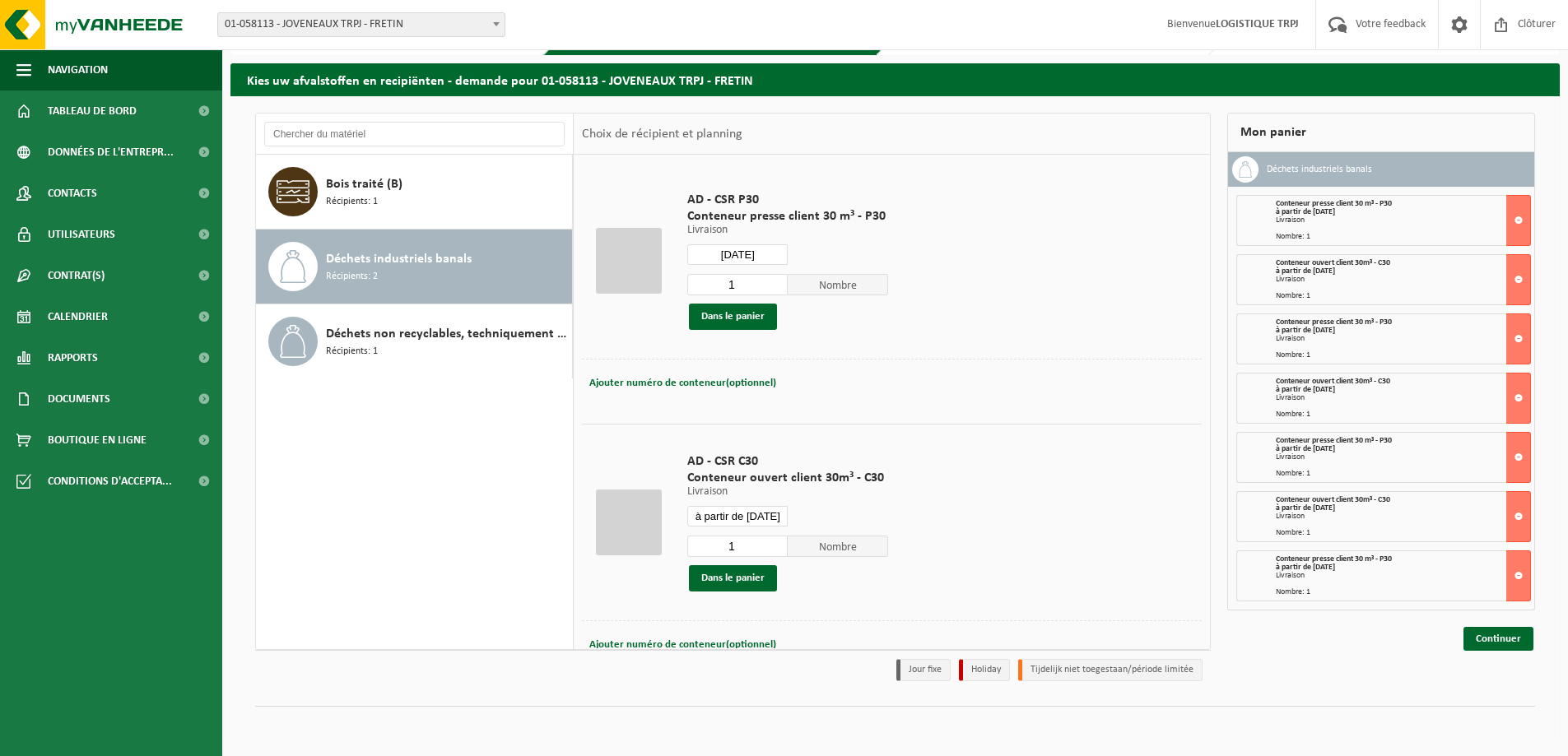
click at [724, 558] on div "1 Nombre Dans le panier" at bounding box center [788, 563] width 201 height 57
click at [734, 577] on button "Dans le panier" at bounding box center [733, 578] width 88 height 26
click at [763, 250] on input "2025-08-28" at bounding box center [737, 254] width 100 height 21
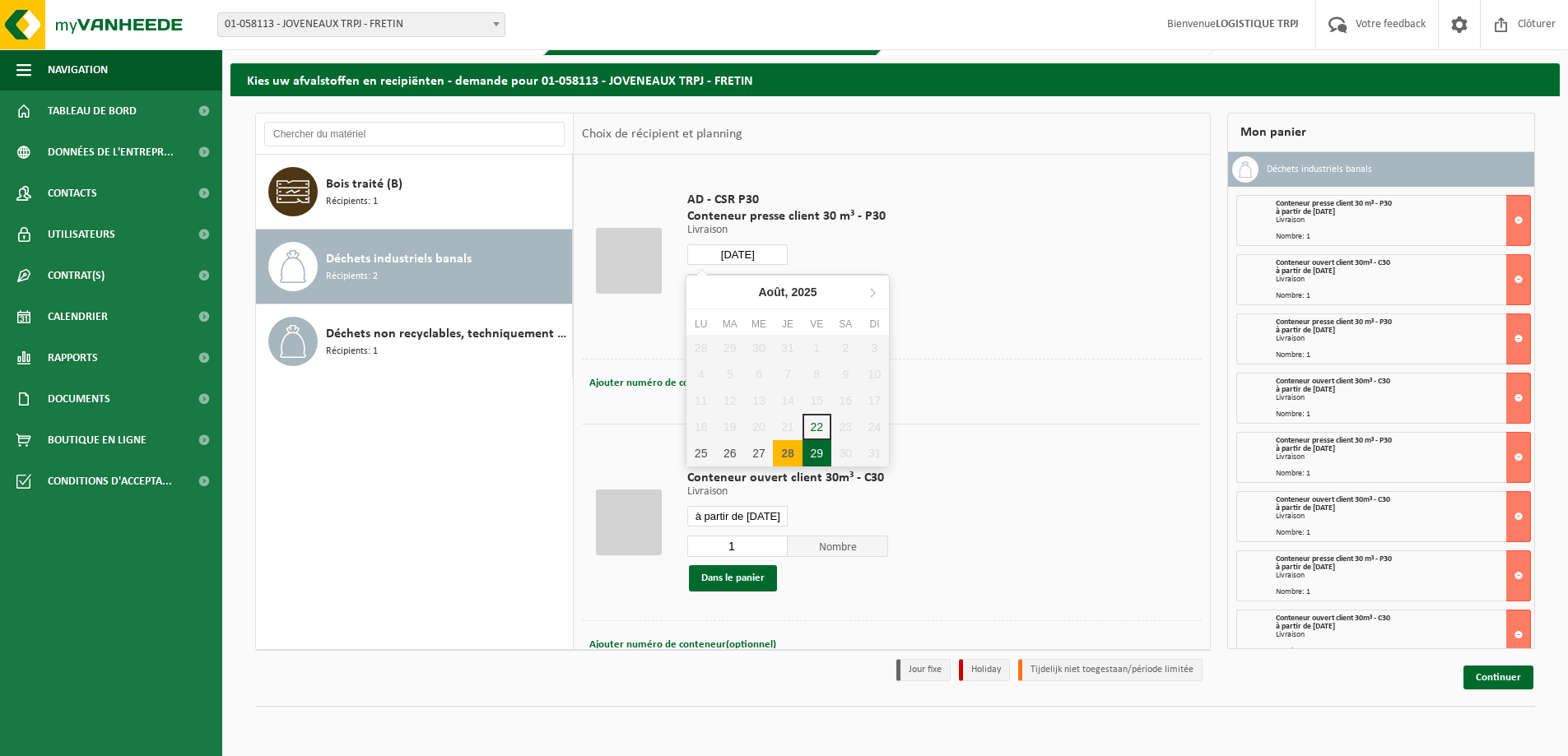
click at [821, 460] on div "29" at bounding box center [816, 453] width 29 height 26
type input "à partir de [DATE]"
type input "2025-08-29"
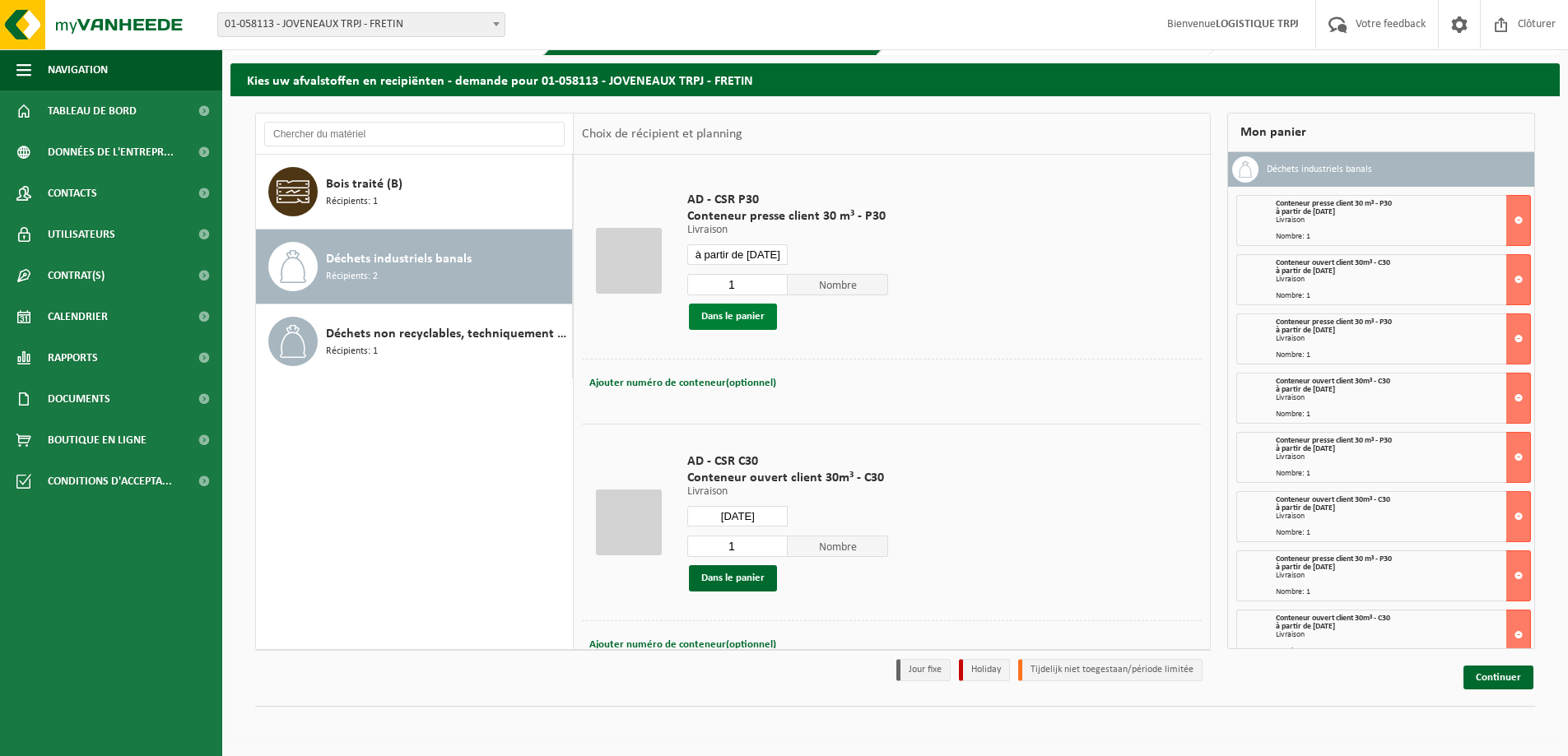
click at [761, 319] on button "Dans le panier" at bounding box center [733, 316] width 88 height 26
click at [759, 510] on input "2025-08-29" at bounding box center [737, 516] width 100 height 21
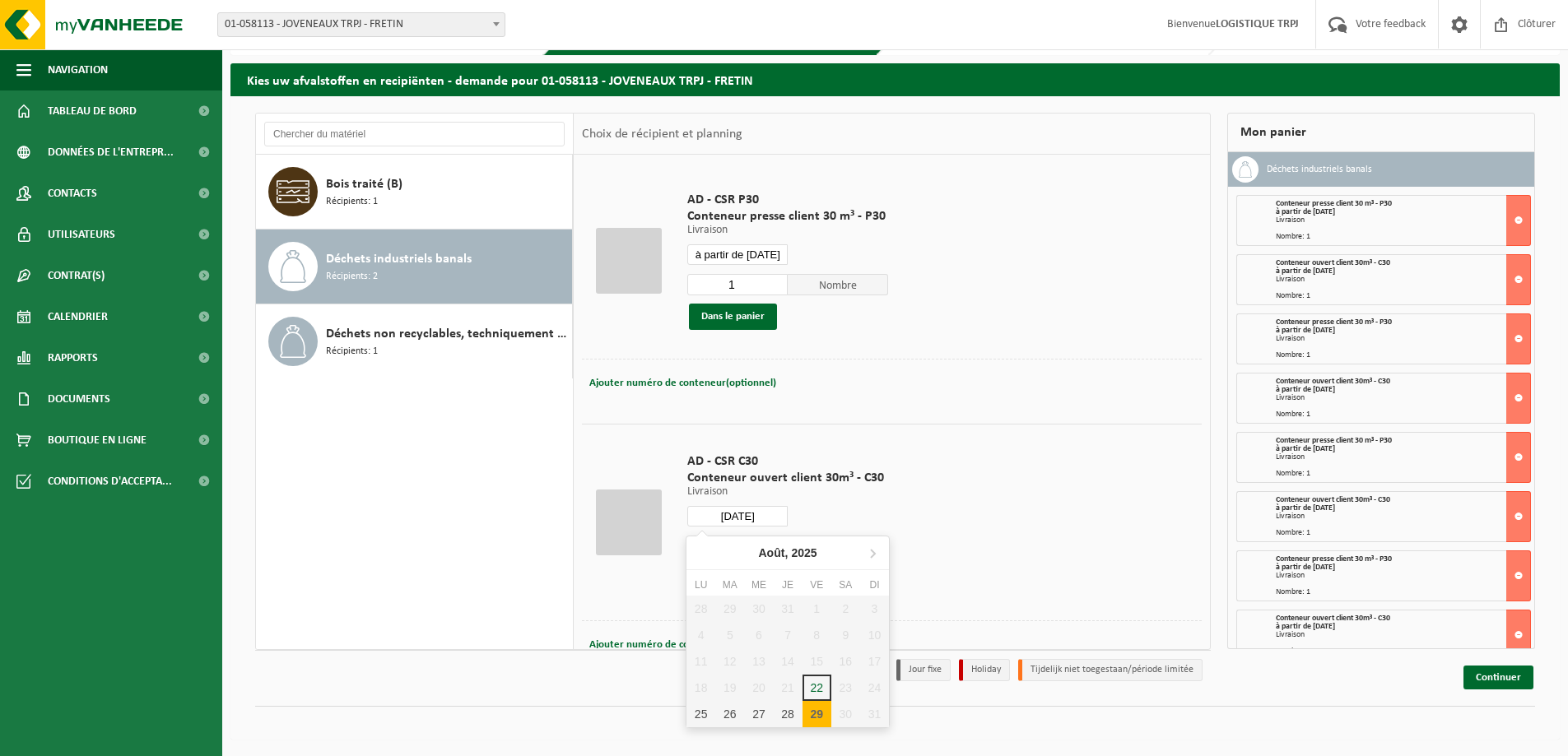
click at [815, 722] on div "29" at bounding box center [816, 714] width 29 height 26
click at [817, 712] on div "29" at bounding box center [816, 714] width 29 height 26
type input "à partir de [DATE]"
type input "2025-08-29"
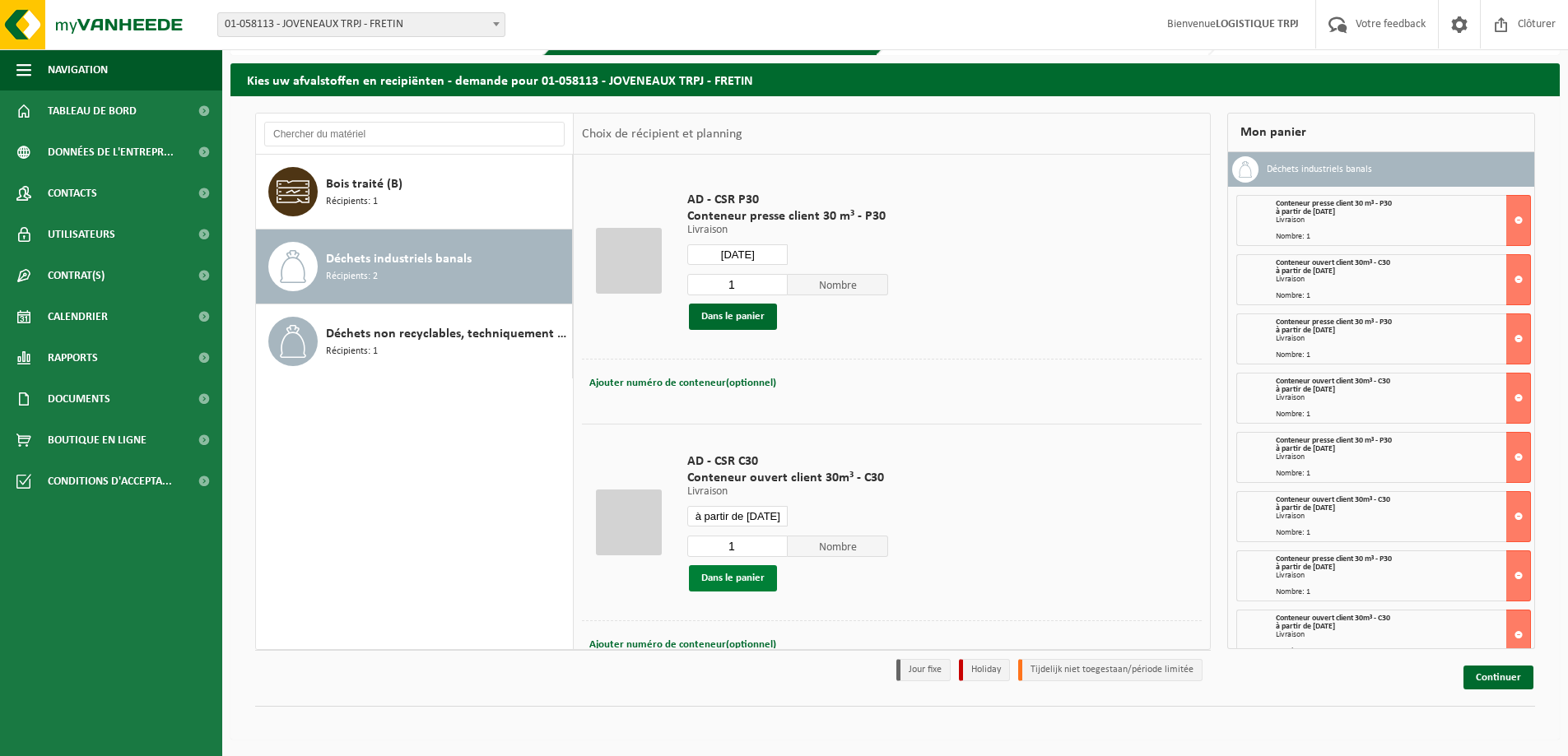
click at [744, 580] on button "Dans le panier" at bounding box center [733, 578] width 88 height 26
click at [1501, 672] on link "Continuer" at bounding box center [1499, 678] width 70 height 23
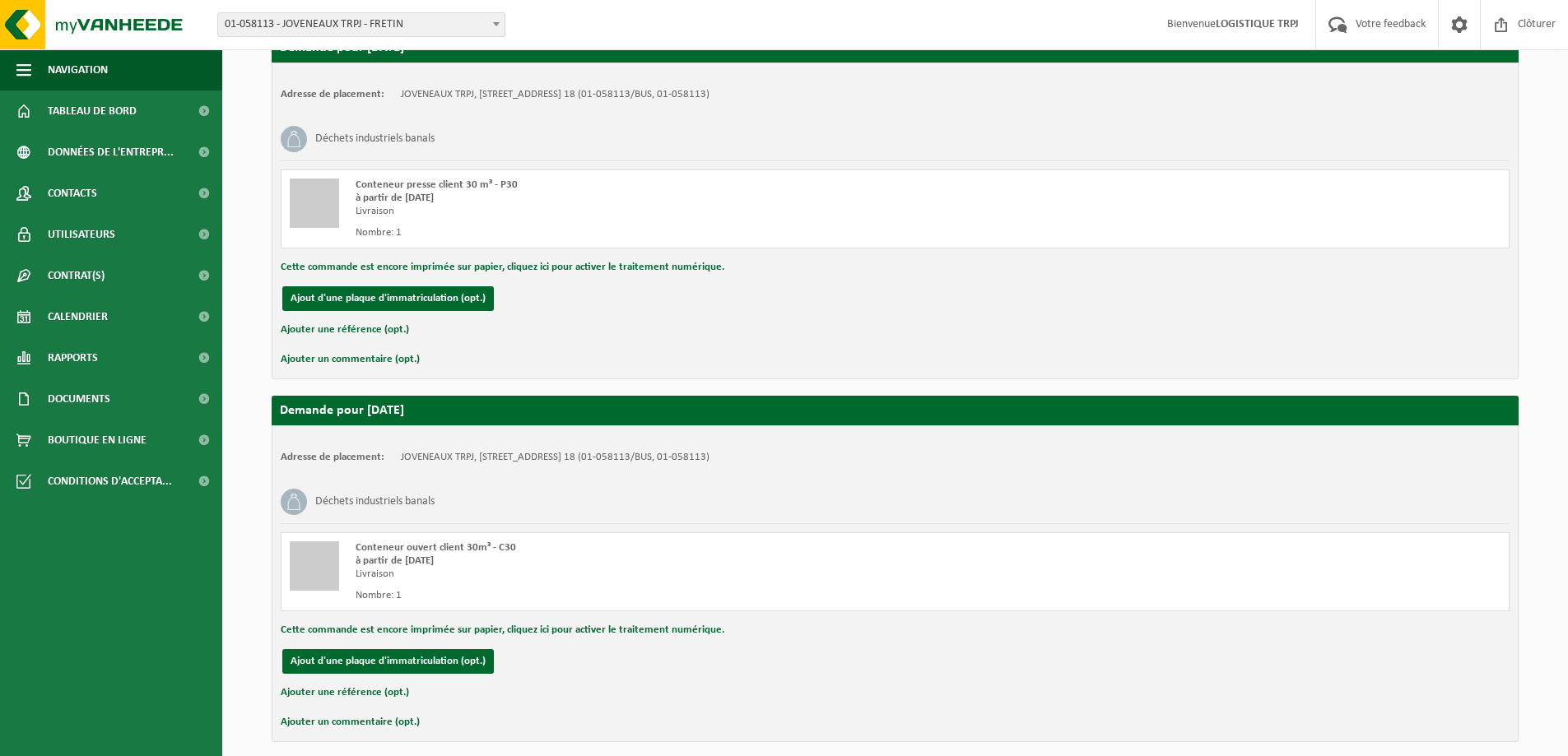
scroll to position [3279, 0]
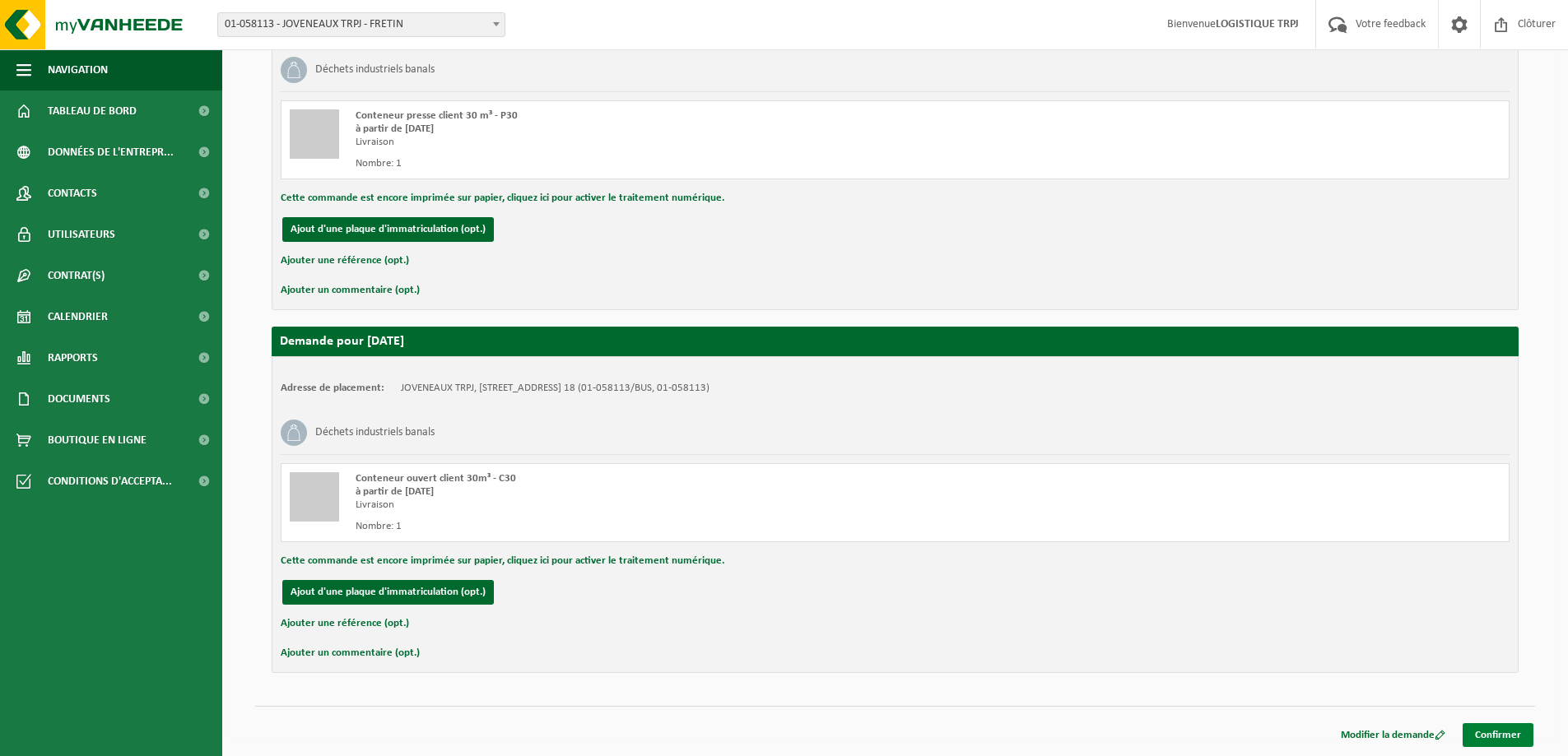
click at [1498, 738] on link "Confirmer" at bounding box center [1498, 735] width 71 height 23
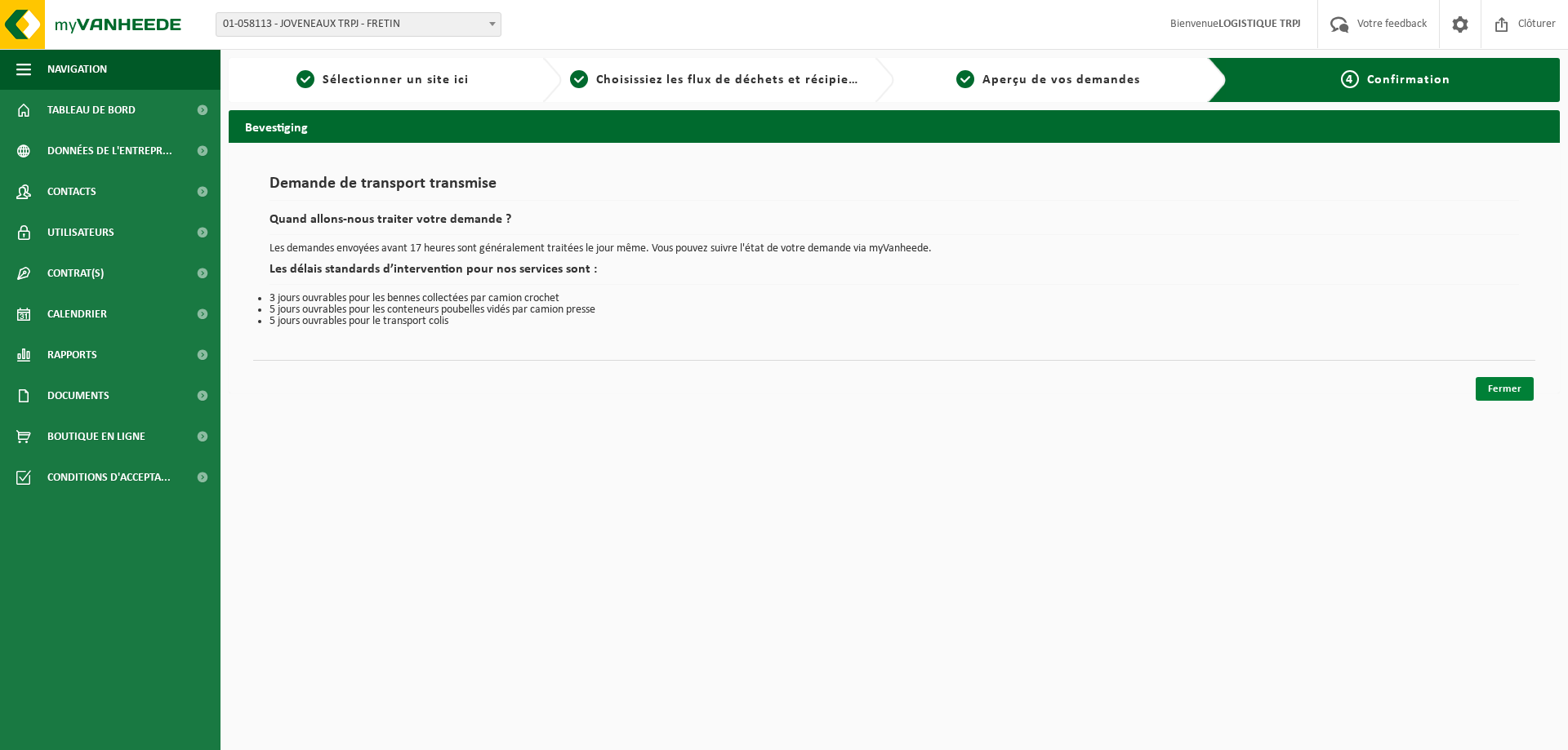
click at [1522, 390] on link "Fermer" at bounding box center [1504, 389] width 58 height 23
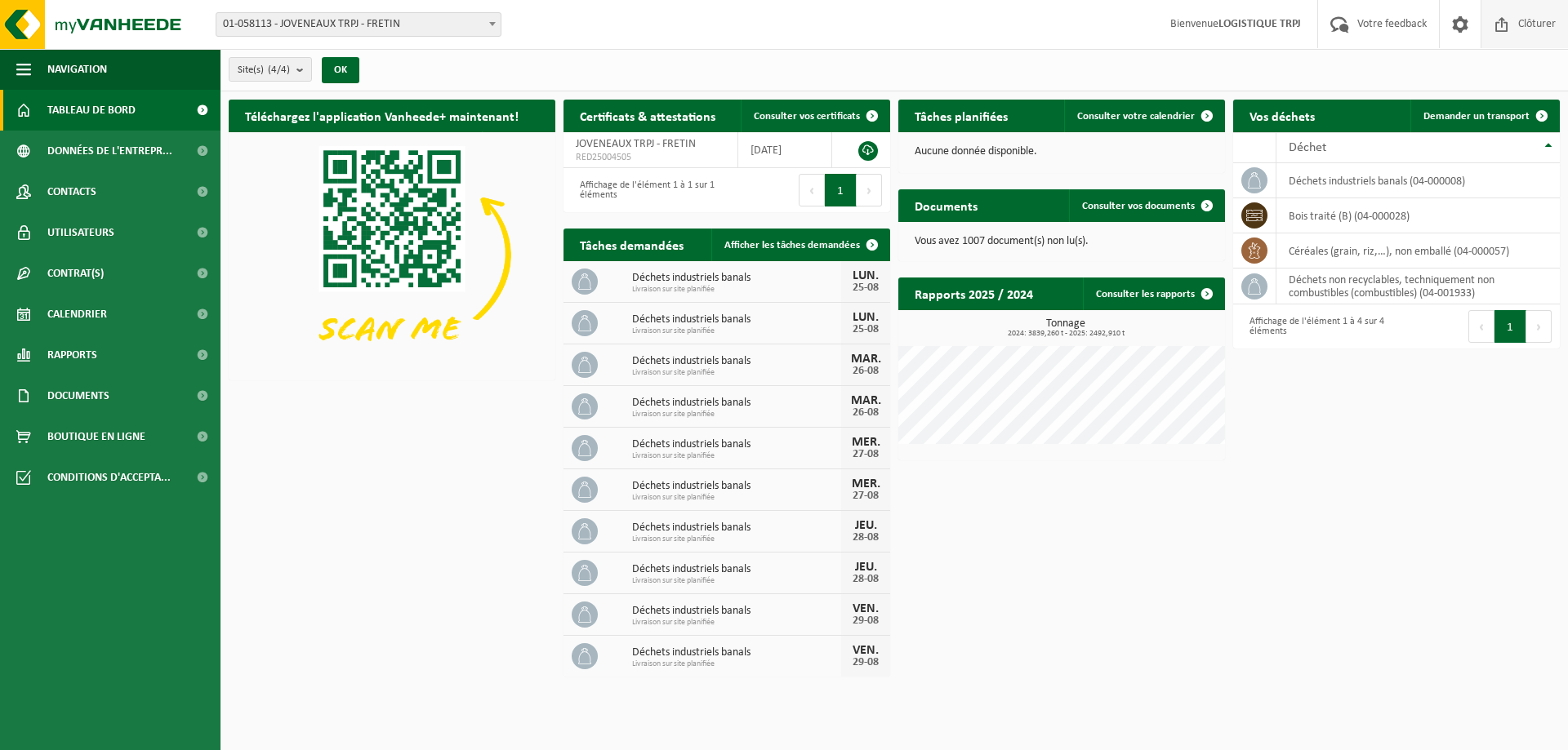
click at [1561, 25] on link "Clôturer" at bounding box center [1524, 24] width 88 height 48
